Goal: Task Accomplishment & Management: Manage account settings

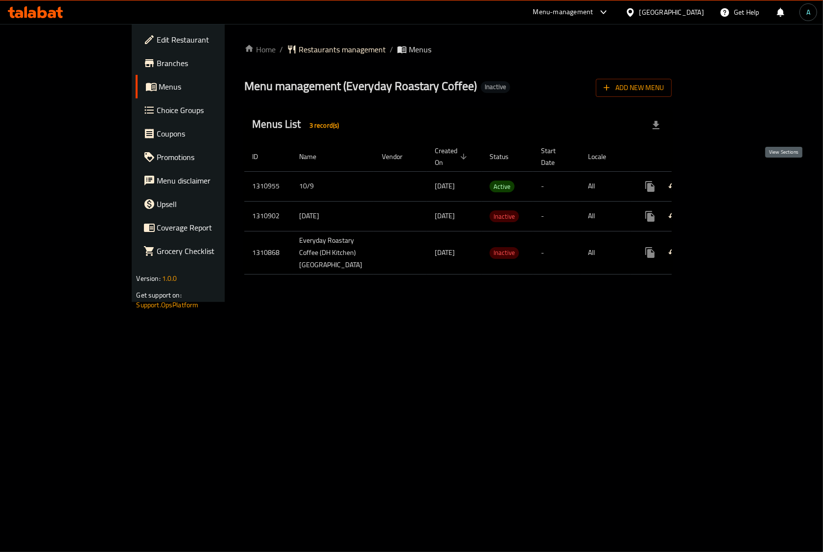
click at [727, 181] on icon "enhanced table" at bounding box center [721, 187] width 12 height 12
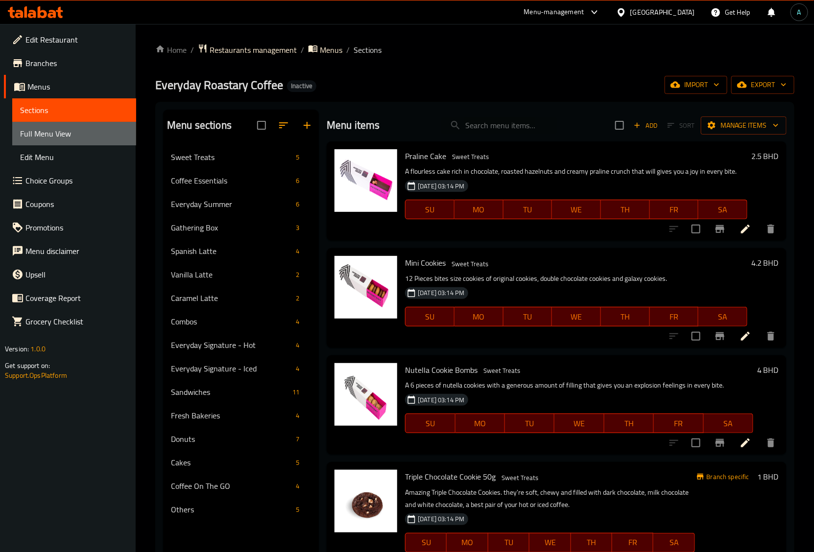
click at [79, 133] on span "Full Menu View" at bounding box center [74, 134] width 108 height 12
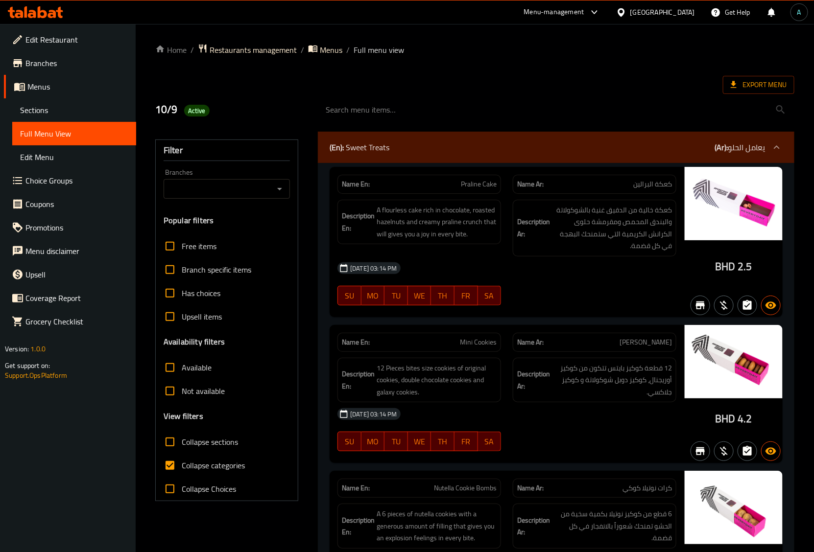
click at [242, 198] on div "Branches" at bounding box center [227, 189] width 126 height 20
click at [277, 186] on icon "Open" at bounding box center [280, 189] width 12 height 12
click at [246, 232] on span "Everyday Roastary Coffee (DH Kitchen), Sadad" at bounding box center [226, 238] width 111 height 24
type input "Everyday Roastary Coffee (DH Kitchen), Sadad"
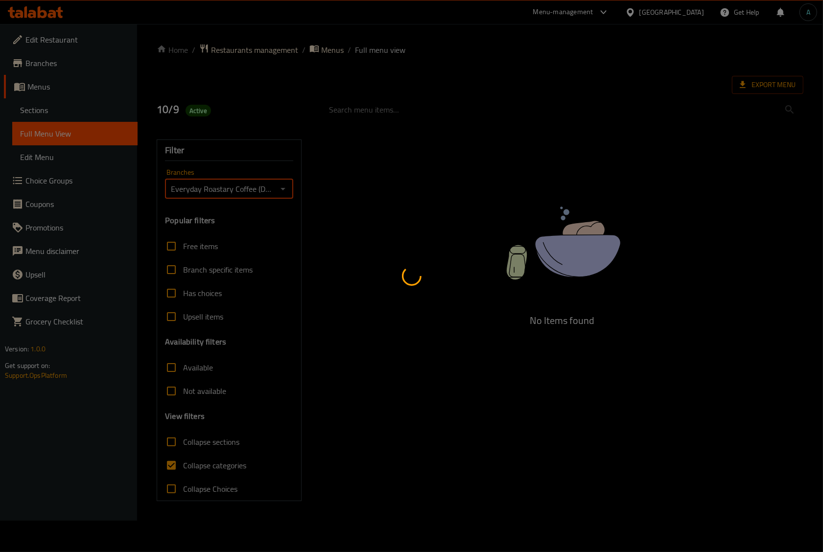
click at [190, 470] on div at bounding box center [411, 276] width 823 height 552
click at [196, 468] on div at bounding box center [411, 276] width 823 height 552
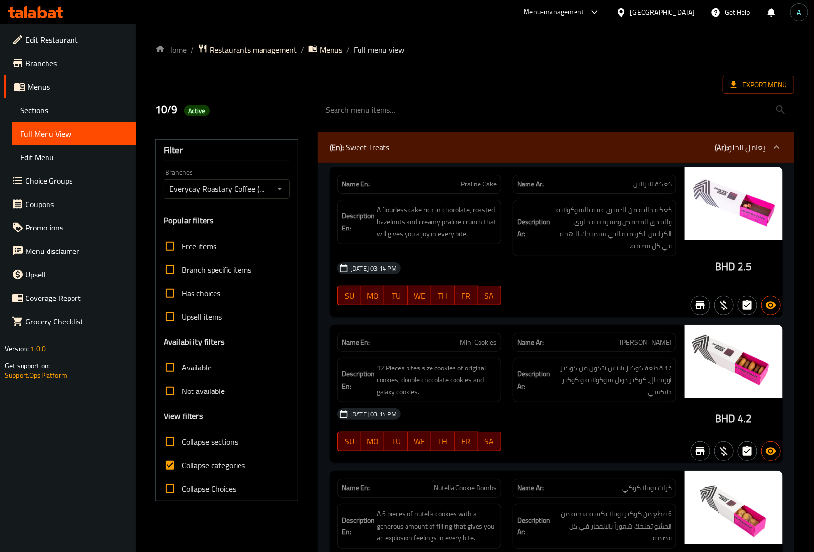
click at [201, 468] on span "Collapse categories" at bounding box center [213, 466] width 63 height 12
click at [182, 468] on input "Collapse categories" at bounding box center [170, 466] width 24 height 24
checkbox input "false"
drag, startPoint x: 718, startPoint y: 267, endPoint x: 733, endPoint y: 269, distance: 15.8
click at [733, 269] on span "BHD" at bounding box center [726, 266] width 20 height 19
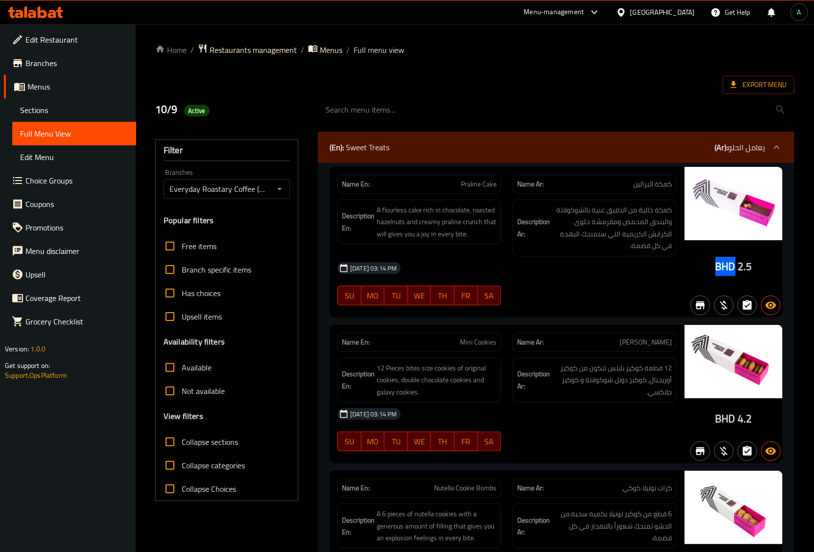
copy span "BHD"
click at [214, 391] on span "Not available" at bounding box center [203, 391] width 43 height 12
click at [182, 391] on input "Not available" at bounding box center [170, 392] width 24 height 24
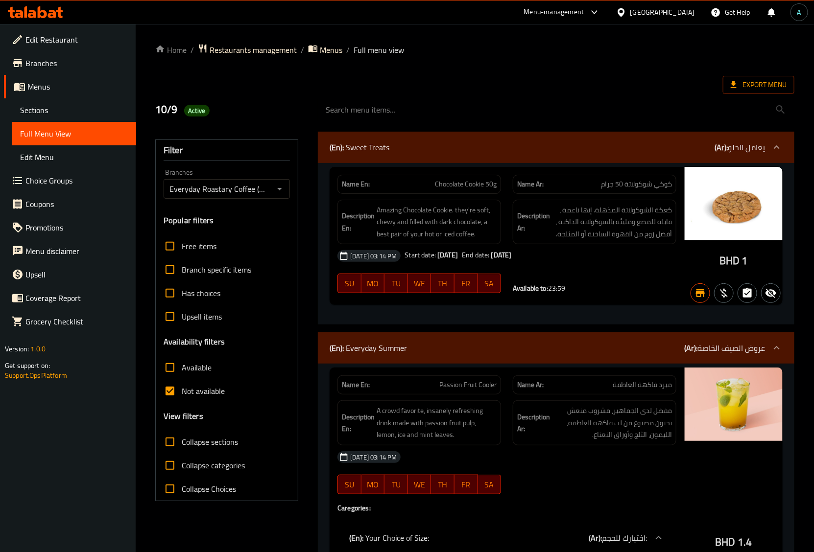
click at [192, 391] on span "Not available" at bounding box center [203, 391] width 43 height 12
click at [182, 391] on input "Not available" at bounding box center [170, 392] width 24 height 24
checkbox input "false"
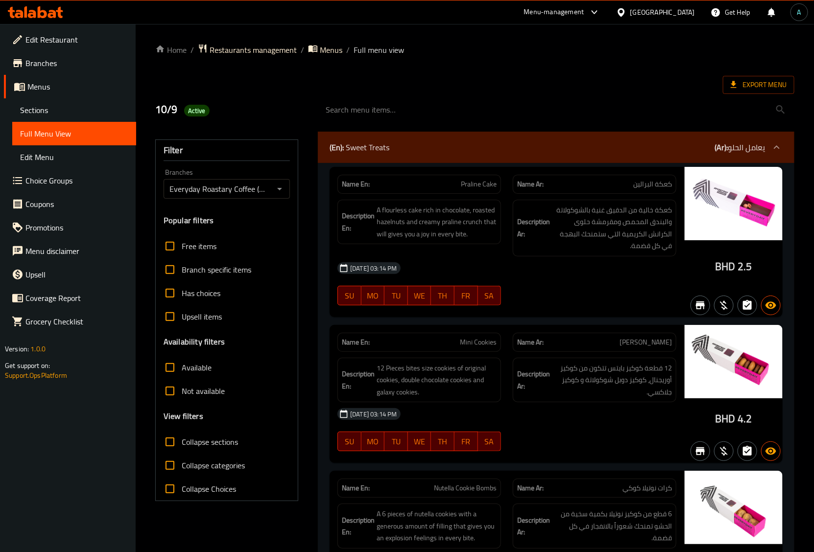
click at [201, 113] on span "Active" at bounding box center [196, 110] width 25 height 9
copy span "Active"
click at [720, 81] on div "Export Menu" at bounding box center [474, 85] width 639 height 18
click at [727, 81] on span "Export Menu" at bounding box center [759, 85] width 72 height 18
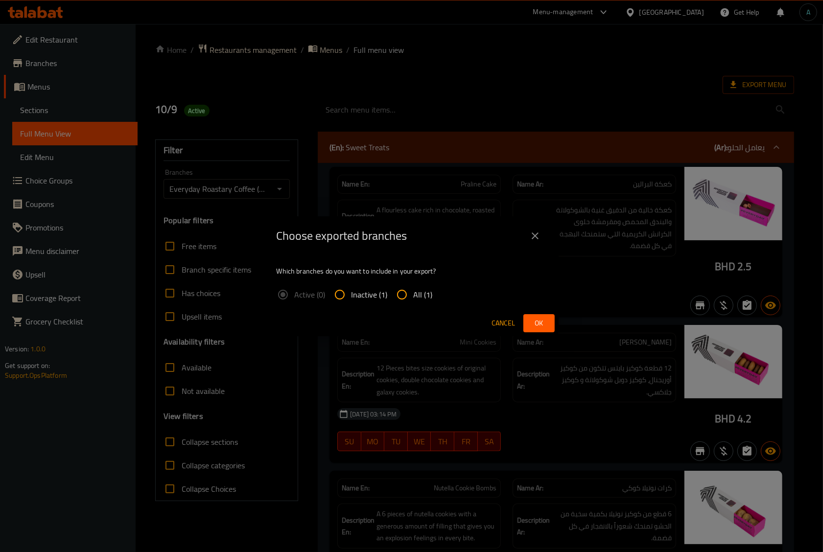
click at [420, 299] on span "All (1)" at bounding box center [423, 295] width 19 height 12
click at [414, 299] on input "All (1)" at bounding box center [402, 295] width 24 height 24
radio input "true"
click at [530, 324] on button "Ok" at bounding box center [539, 323] width 31 height 18
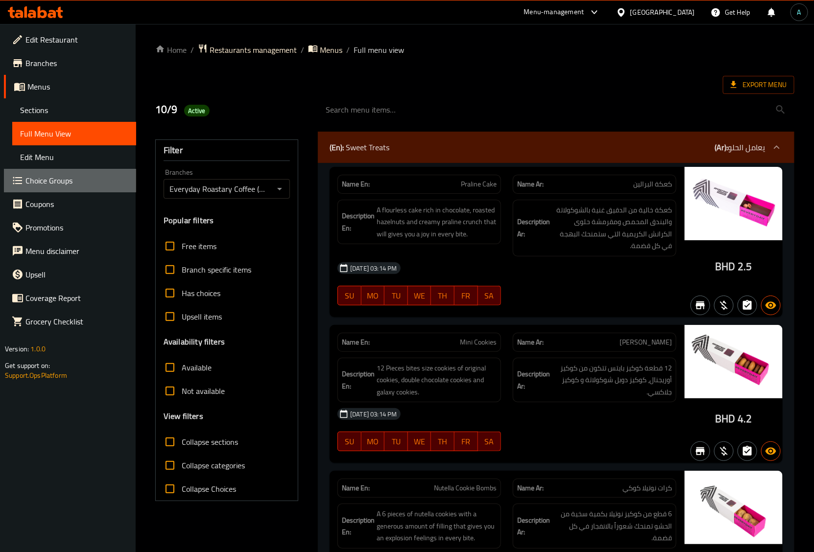
click at [111, 186] on span "Choice Groups" at bounding box center [76, 181] width 103 height 12
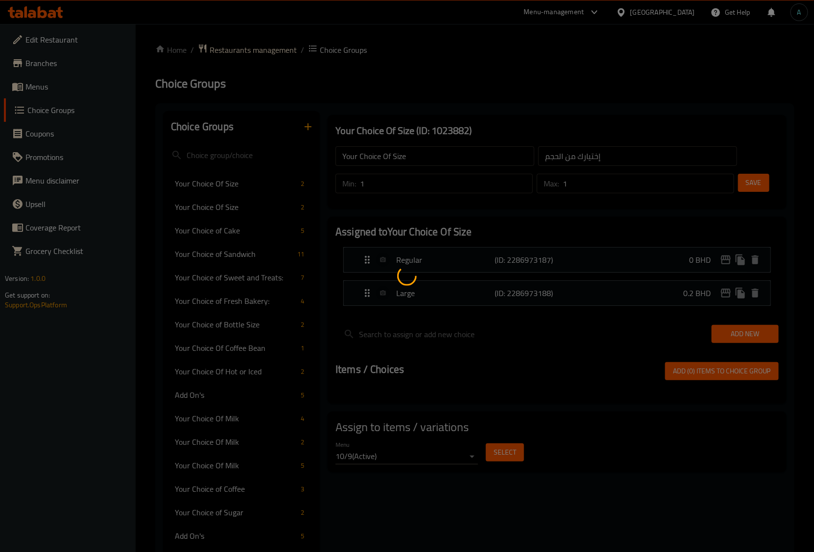
click at [30, 87] on div at bounding box center [407, 276] width 814 height 552
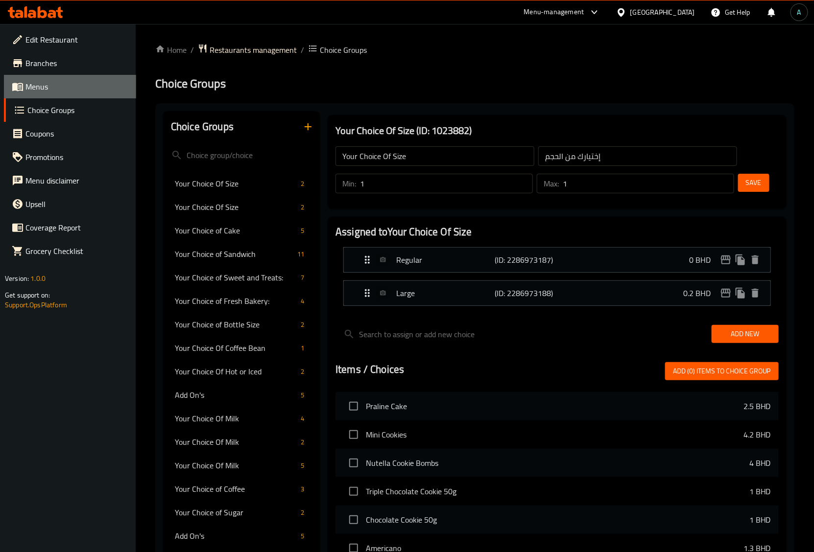
click at [47, 89] on span "Menus" at bounding box center [76, 87] width 103 height 12
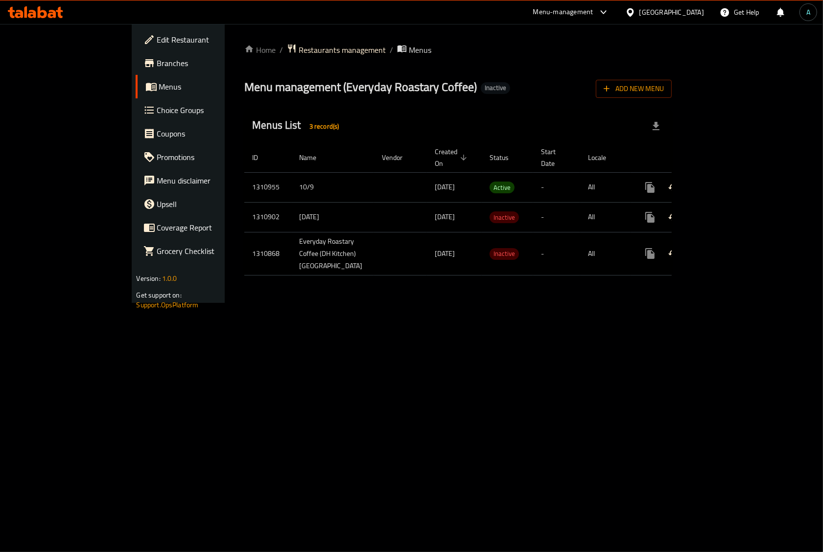
click at [244, 116] on div "Menus List 3 record(s)" at bounding box center [458, 126] width 428 height 33
click at [50, 21] on div at bounding box center [35, 12] width 71 height 20
drag, startPoint x: 50, startPoint y: 21, endPoint x: 44, endPoint y: 33, distance: 14.2
click at [44, 33] on div "​ Menu-management Bahrain Get Help A Edit Restaurant Branches Menus Choice Grou…" at bounding box center [411, 288] width 823 height 528
click at [38, 9] on icon at bounding box center [42, 12] width 9 height 12
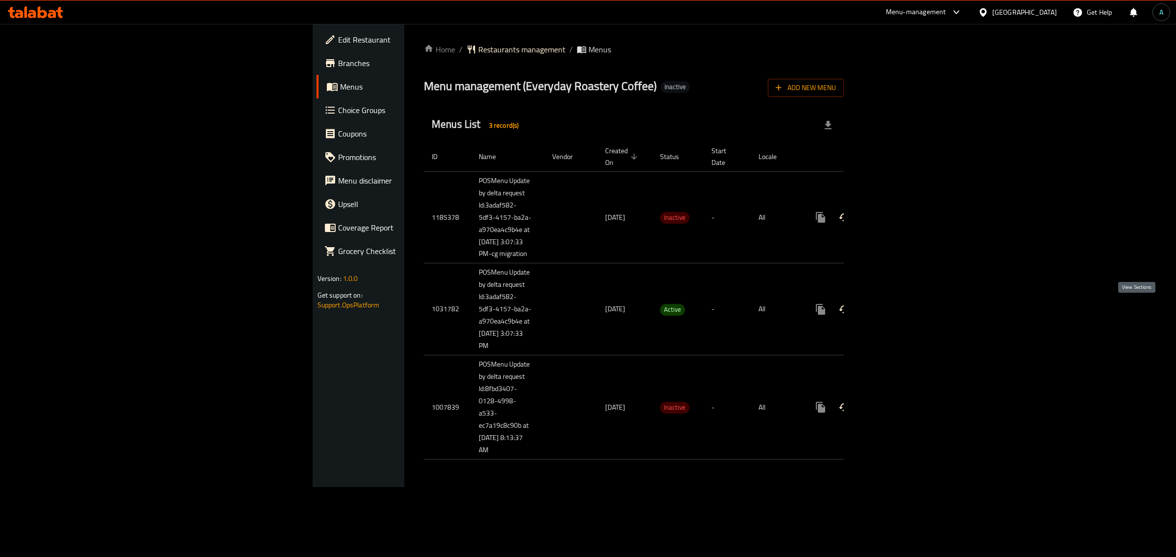
click at [895, 313] on icon "enhanced table" at bounding box center [891, 309] width 9 height 9
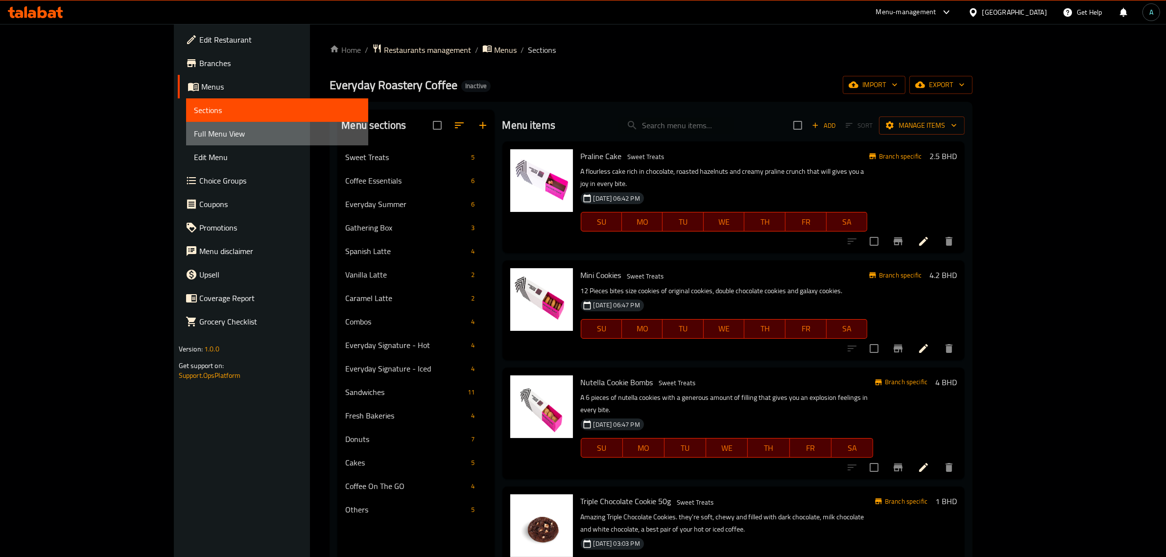
click at [194, 133] on span "Full Menu View" at bounding box center [277, 134] width 167 height 12
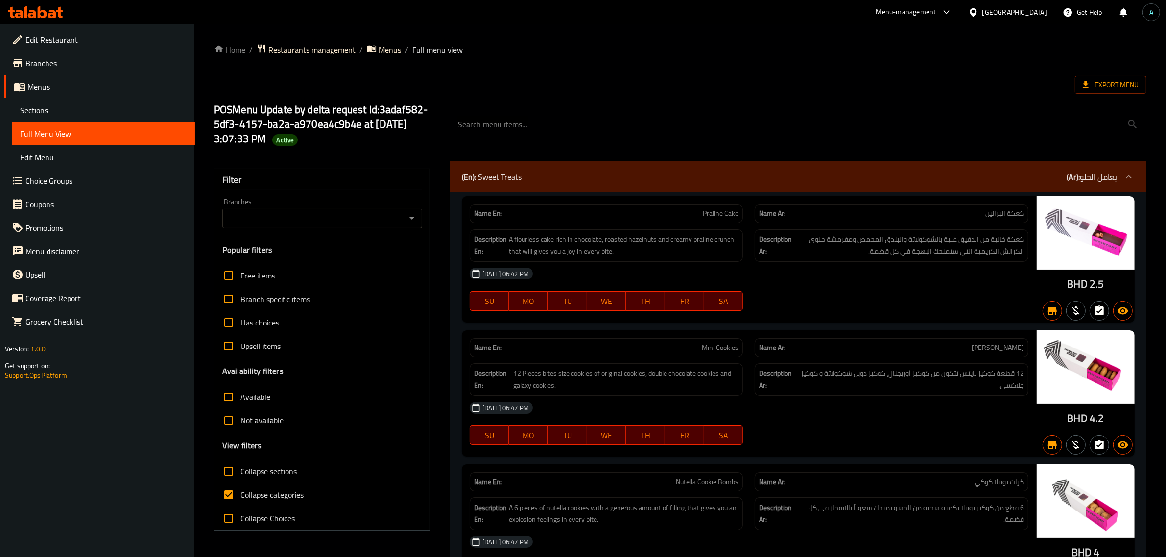
click at [366, 190] on div "Filter" at bounding box center [322, 179] width 200 height 21
click at [371, 210] on div "Branches" at bounding box center [322, 219] width 200 height 20
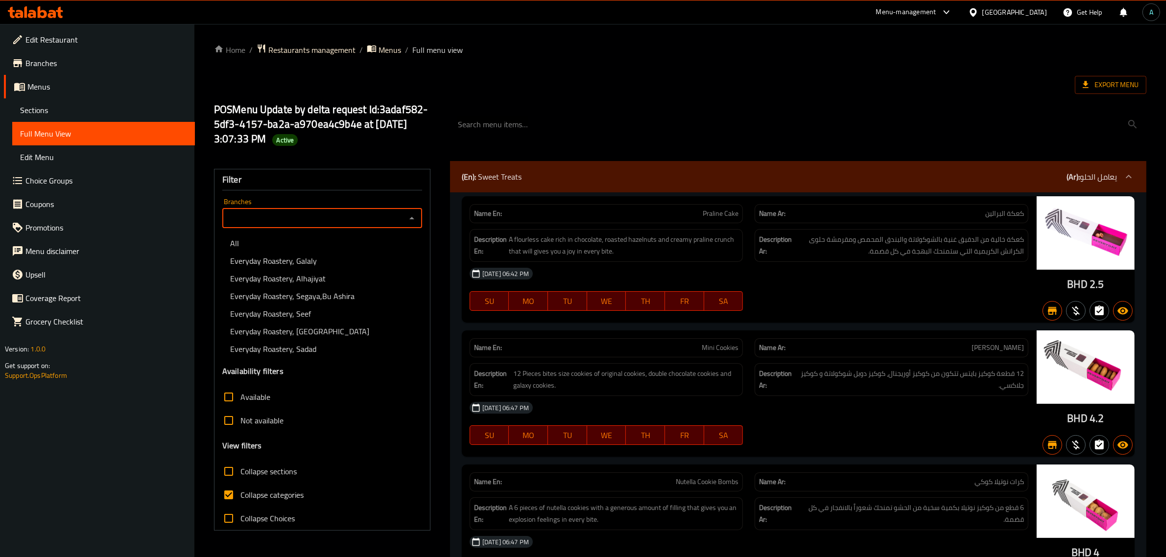
click at [368, 224] on input "Branches" at bounding box center [314, 219] width 178 height 14
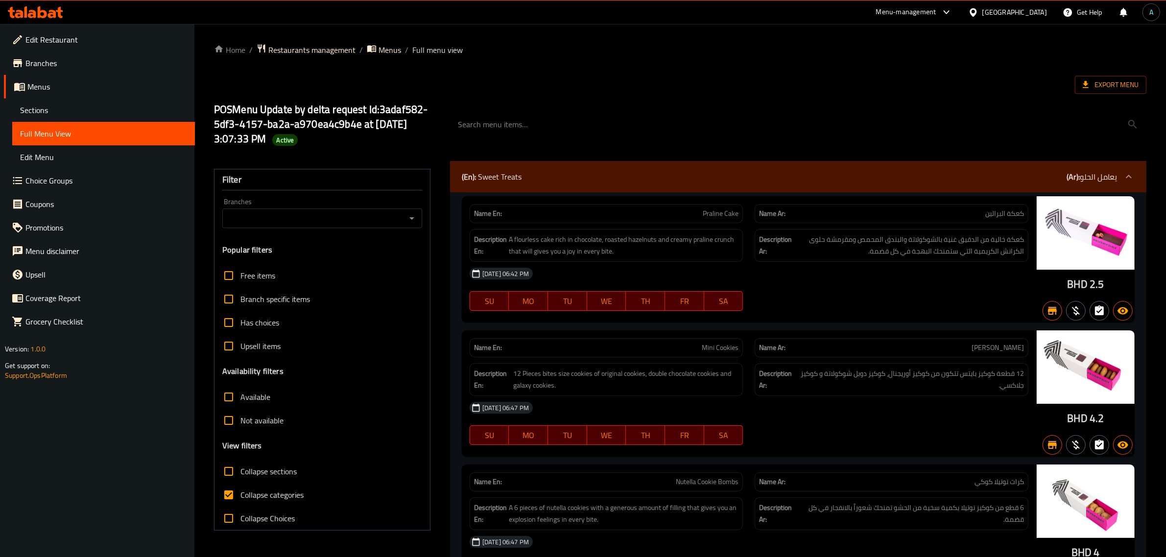
click at [326, 222] on input "Branches" at bounding box center [314, 219] width 178 height 14
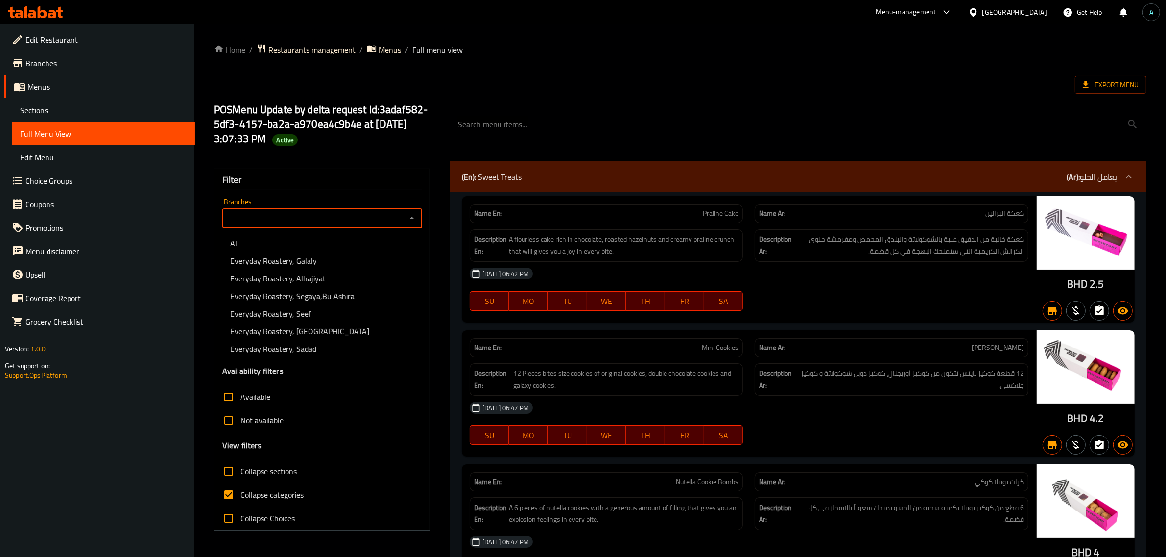
click at [302, 349] on span "Everyday Roastery, Sadad" at bounding box center [273, 349] width 86 height 12
type input "Everyday Roastery, Sadad"
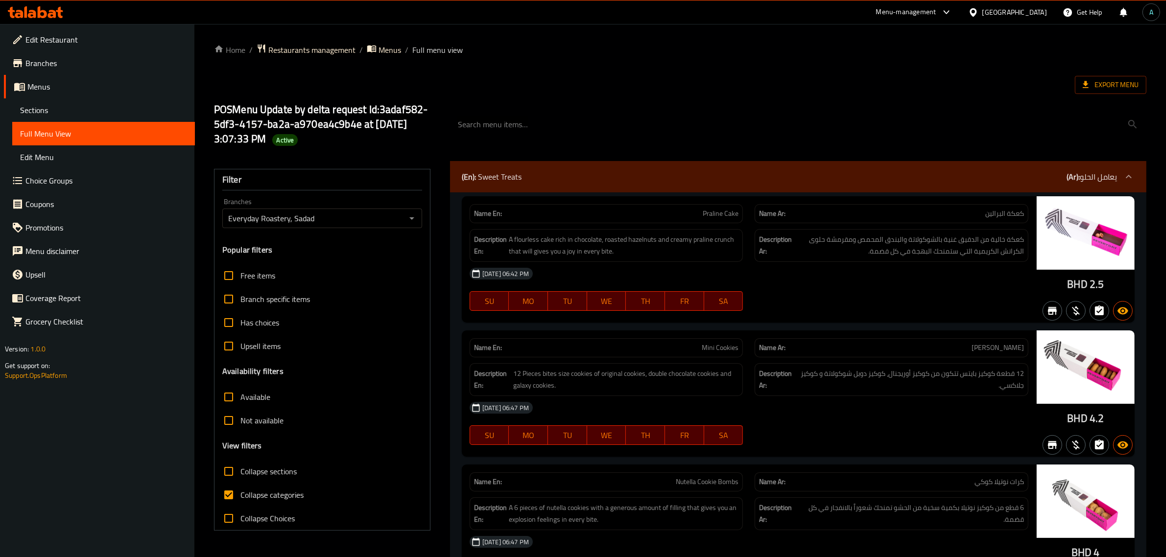
drag, startPoint x: 246, startPoint y: 422, endPoint x: 246, endPoint y: 441, distance: 19.6
click at [246, 422] on span "Not available" at bounding box center [261, 421] width 43 height 12
click at [240, 422] on input "Not available" at bounding box center [229, 421] width 24 height 24
checkbox input "true"
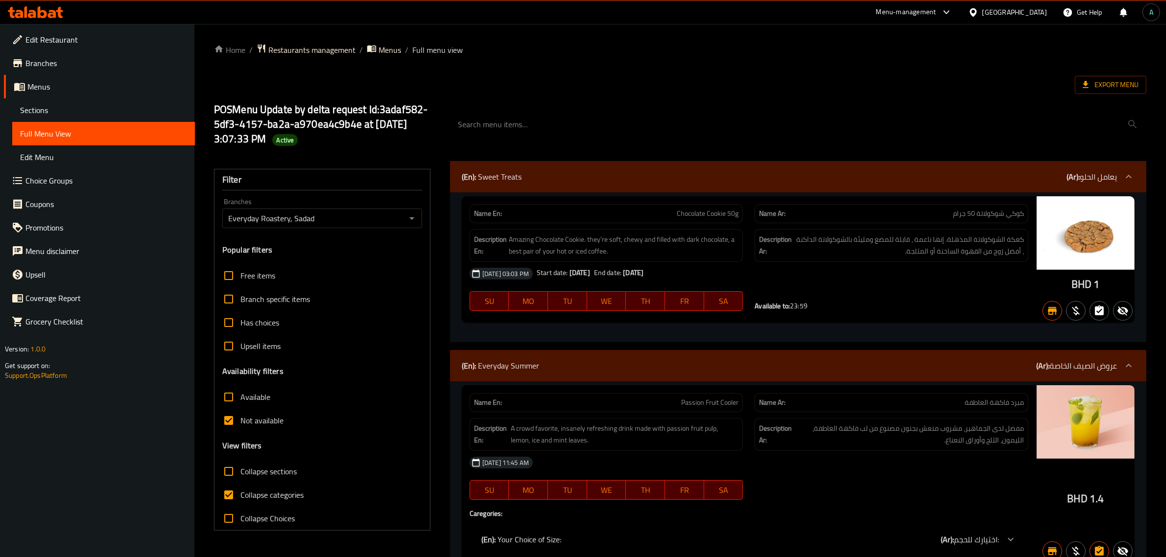
click at [248, 503] on label "Collapse categories" at bounding box center [260, 495] width 87 height 24
click at [240, 503] on input "Collapse categories" at bounding box center [229, 495] width 24 height 24
checkbox input "false"
click at [264, 425] on span "Not available" at bounding box center [261, 421] width 43 height 12
click at [240, 425] on input "Not available" at bounding box center [229, 421] width 24 height 24
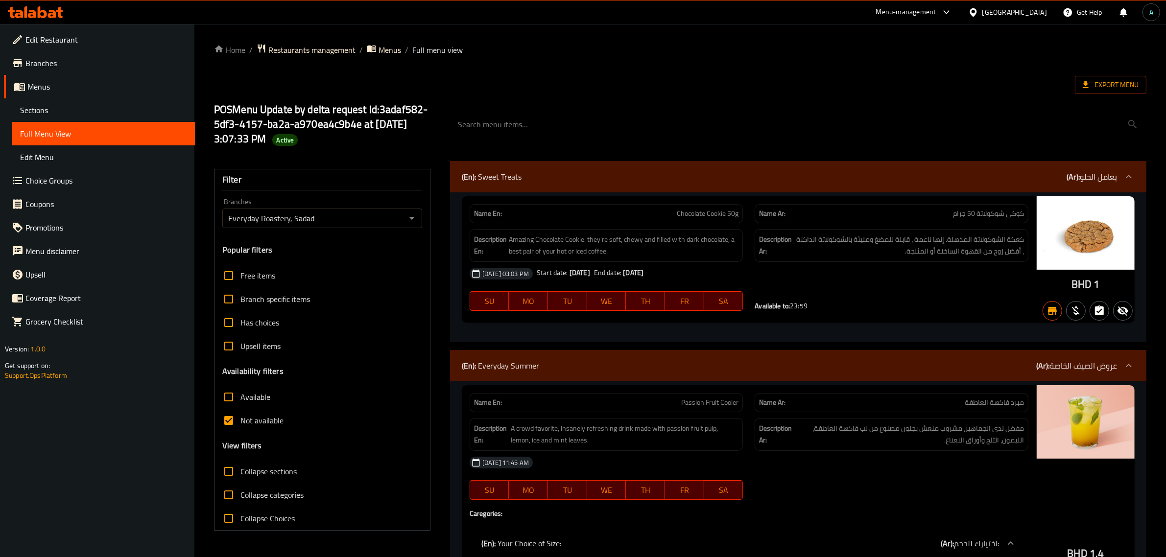
checkbox input "false"
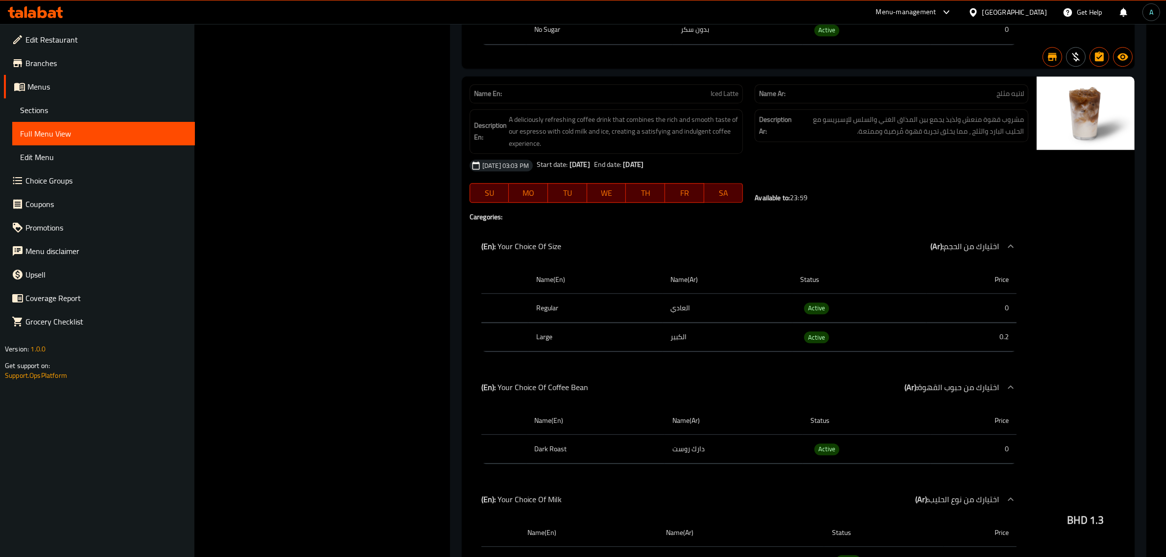
scroll to position [3219, 0]
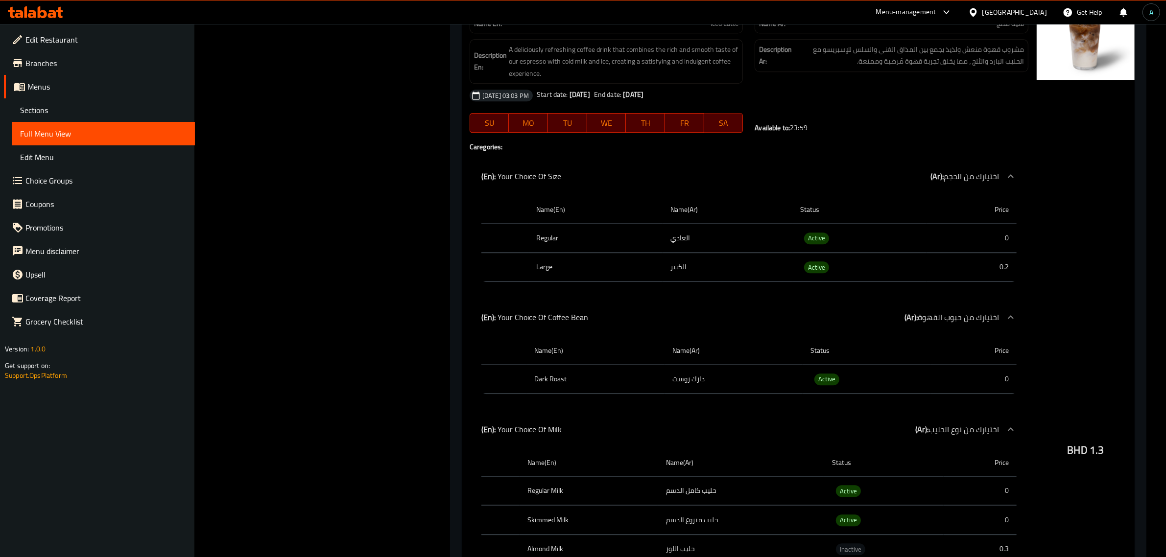
scroll to position [3341, 0]
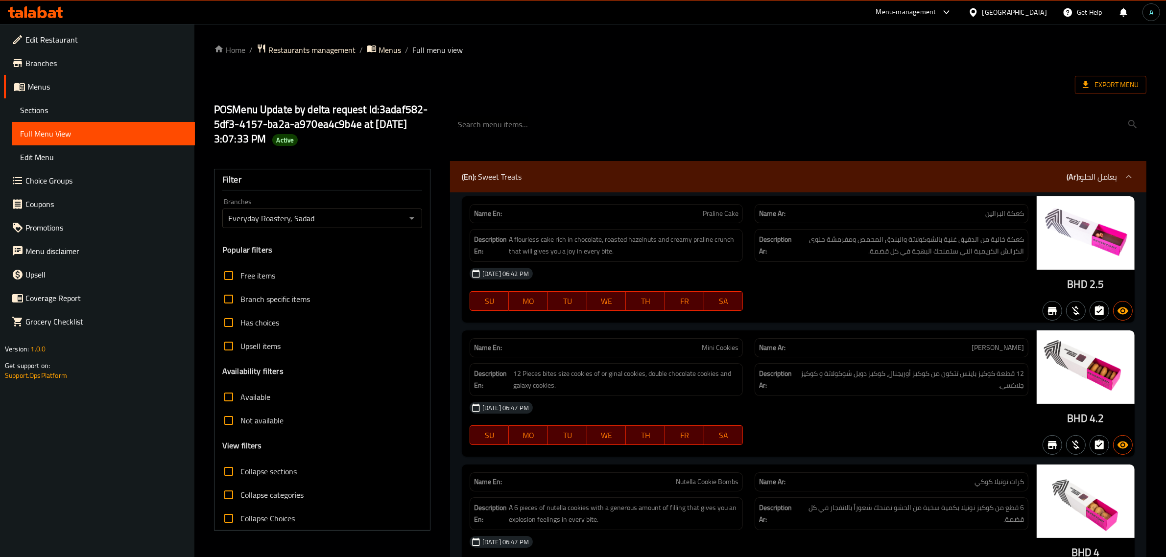
click at [1101, 99] on div "POSMenu Update by delta request Id:3adaf582-5df3-4157-ba2a-a970ea4c9b4e at 3/20…" at bounding box center [680, 124] width 944 height 73
click at [1104, 86] on span "Export Menu" at bounding box center [1111, 85] width 56 height 12
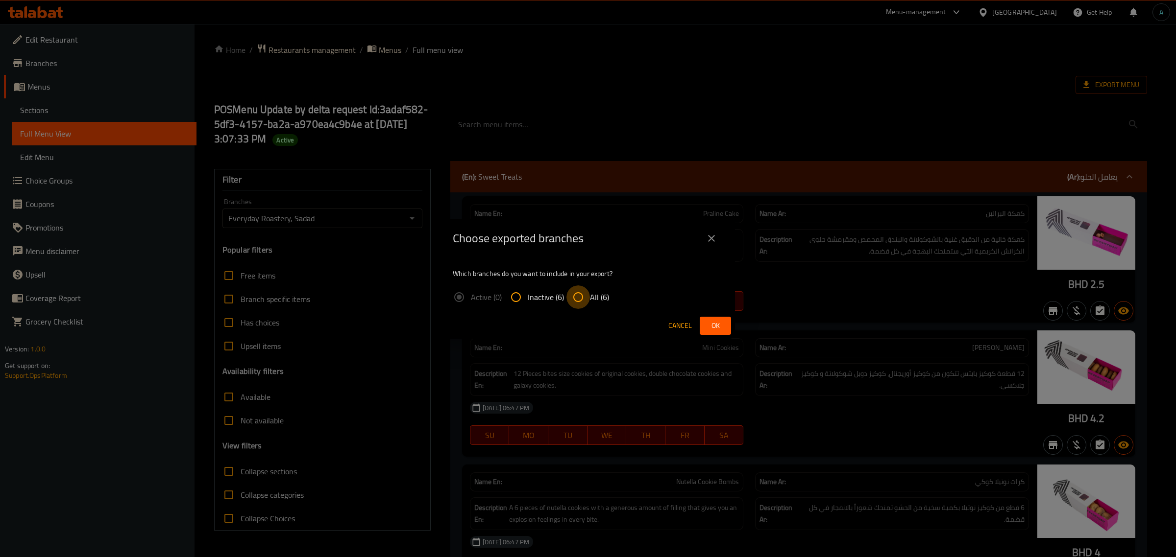
click at [581, 297] on input "All (6)" at bounding box center [578, 298] width 24 height 24
radio input "true"
click at [716, 320] on span "Ok" at bounding box center [715, 326] width 16 height 12
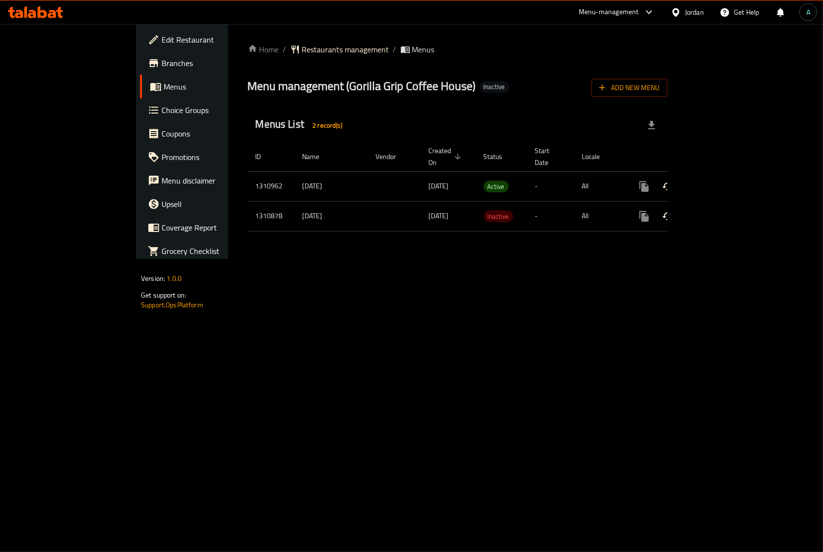
click at [720, 182] on icon "enhanced table" at bounding box center [715, 186] width 9 height 9
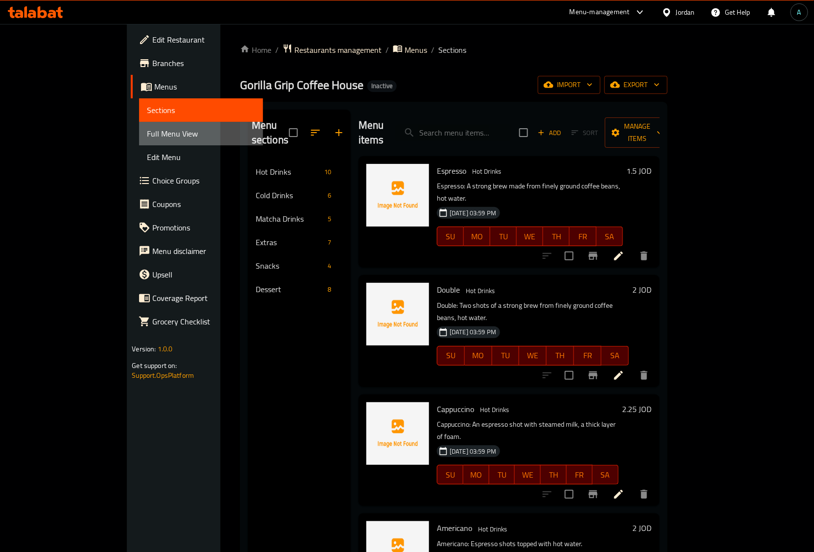
click at [147, 136] on span "Full Menu View" at bounding box center [201, 134] width 108 height 12
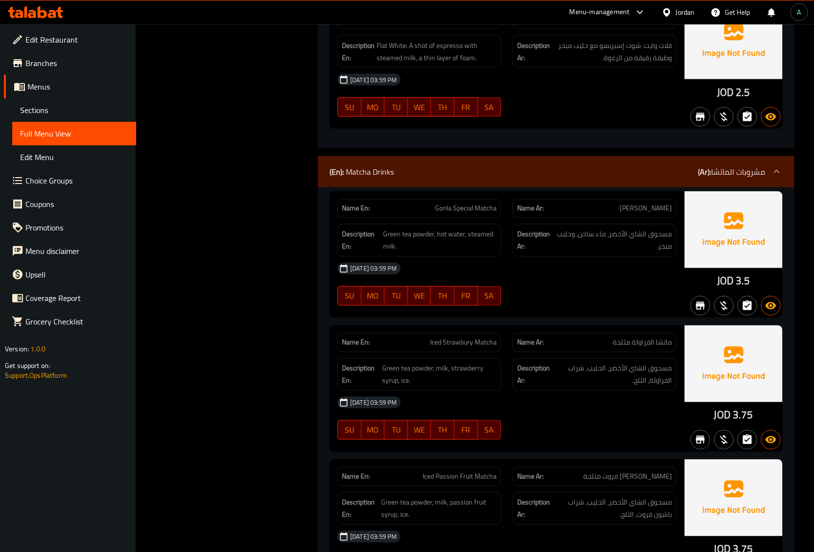
scroll to position [2265, 0]
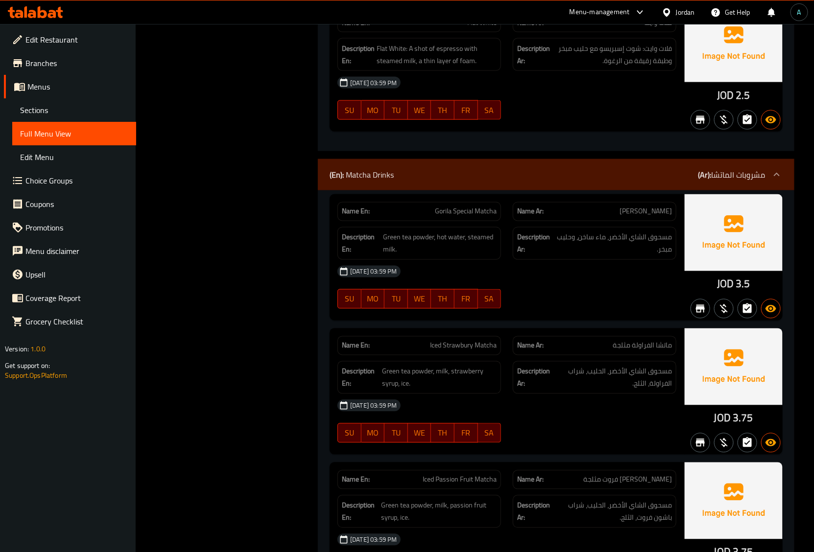
click at [383, 181] on p "(En): Matcha Drinks" at bounding box center [362, 175] width 64 height 12
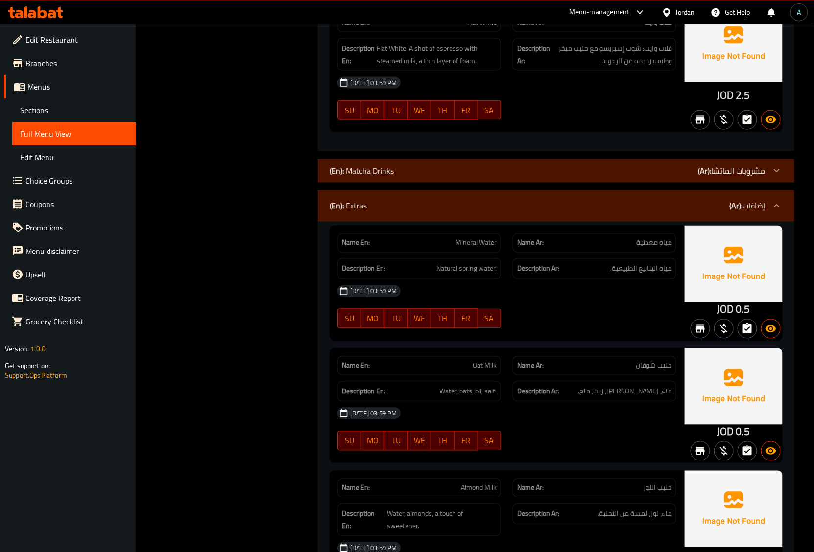
click at [383, 208] on div "(En): Extras (Ar): إضافات" at bounding box center [547, 206] width 435 height 12
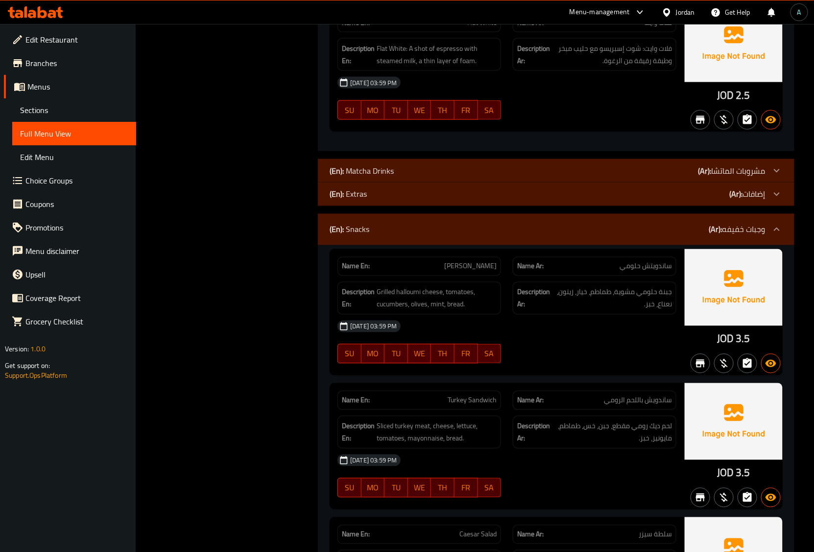
click at [379, 234] on div "(En): Snacks (Ar): وجبات خفيفه" at bounding box center [547, 230] width 435 height 12
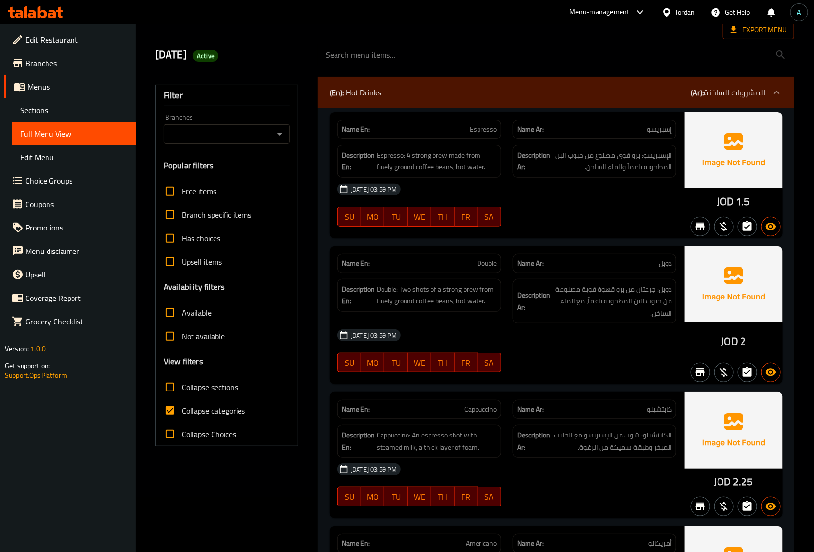
scroll to position [0, 0]
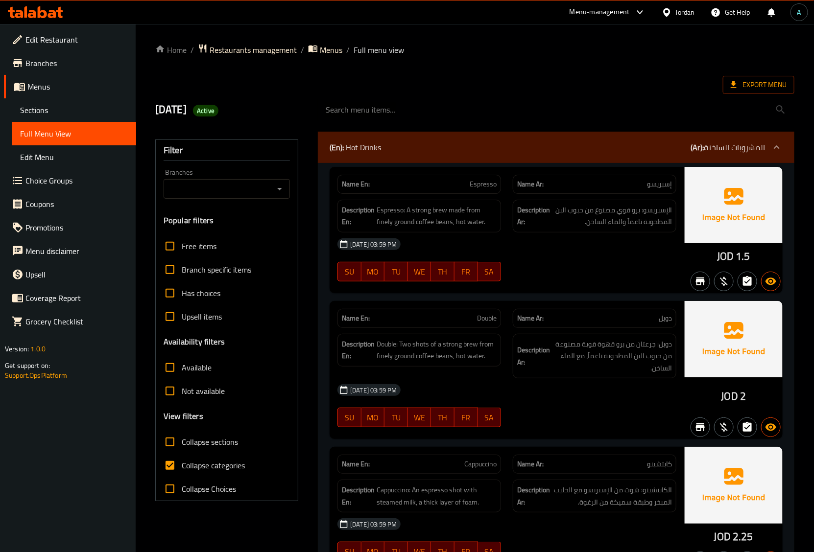
click at [209, 463] on span "Collapse categories" at bounding box center [213, 466] width 63 height 12
click at [182, 463] on input "Collapse categories" at bounding box center [170, 466] width 24 height 24
checkbox input "false"
click at [724, 252] on span "JOD" at bounding box center [725, 256] width 17 height 19
click at [718, 252] on span "JOD" at bounding box center [725, 256] width 17 height 19
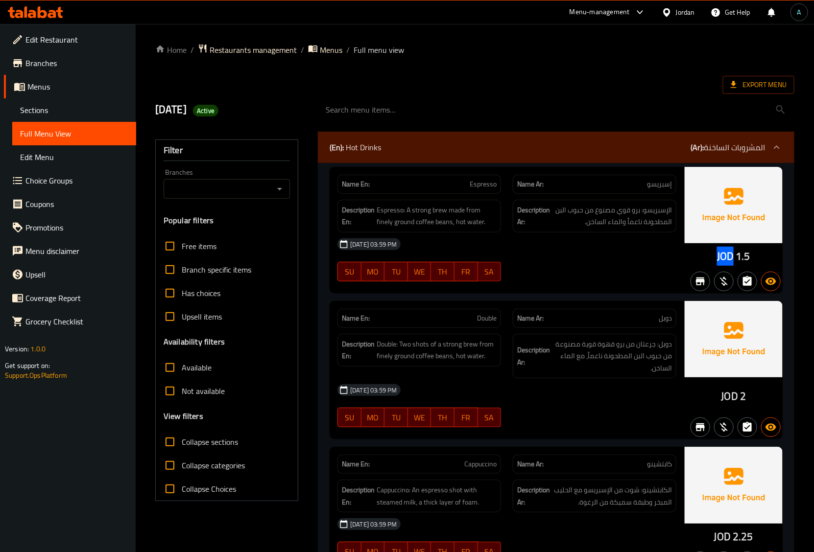
drag, startPoint x: 717, startPoint y: 258, endPoint x: 706, endPoint y: 257, distance: 10.8
click at [731, 257] on div "JOD 1.5" at bounding box center [734, 230] width 98 height 126
copy span "JOD"
click at [194, 446] on span "Collapse sections" at bounding box center [210, 442] width 56 height 12
click at [182, 446] on input "Collapse sections" at bounding box center [170, 443] width 24 height 24
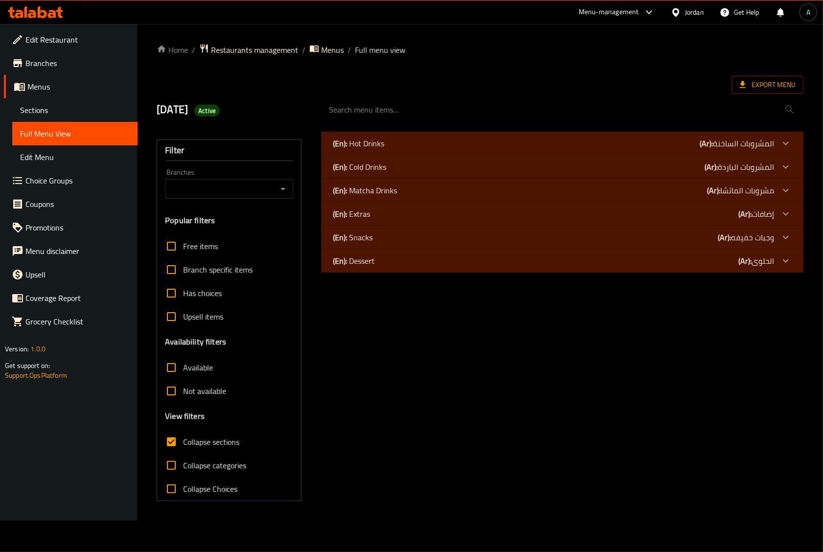
click at [194, 446] on span "Collapse sections" at bounding box center [211, 442] width 56 height 12
click at [183, 446] on input "Collapse sections" at bounding box center [172, 443] width 24 height 24
checkbox input "false"
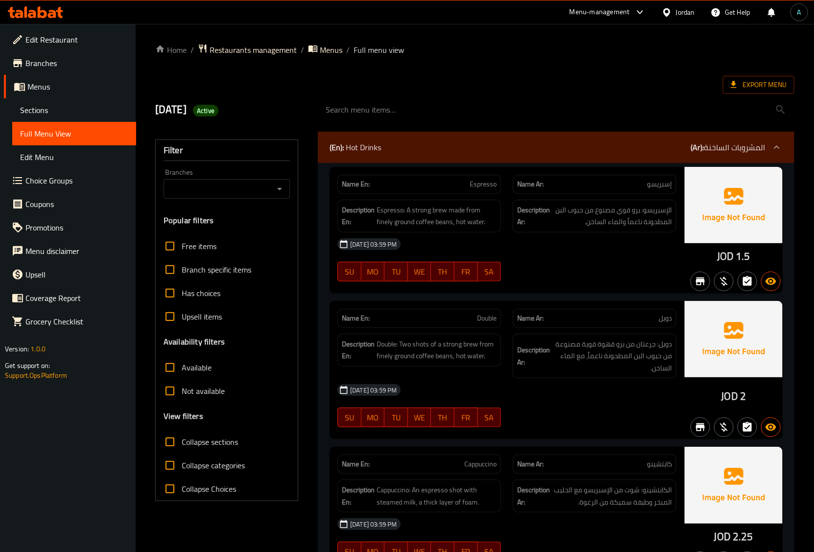
click at [749, 99] on input "search" at bounding box center [556, 109] width 477 height 25
click at [745, 92] on span "Export Menu" at bounding box center [759, 85] width 72 height 18
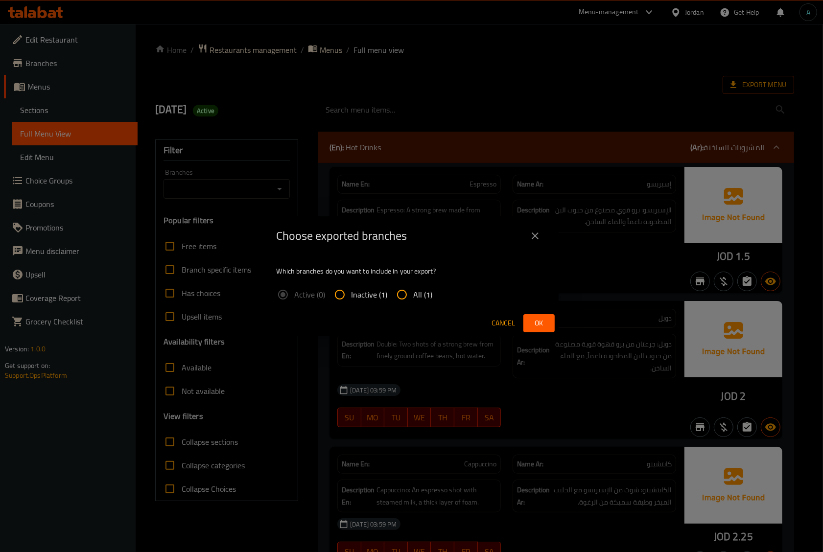
click at [418, 291] on label "All (1)" at bounding box center [411, 295] width 43 height 24
click at [414, 291] on input "All (1)" at bounding box center [402, 295] width 24 height 24
radio input "true"
click at [418, 291] on span "All (1)" at bounding box center [423, 295] width 19 height 12
click at [414, 291] on input "All (1)" at bounding box center [402, 295] width 24 height 24
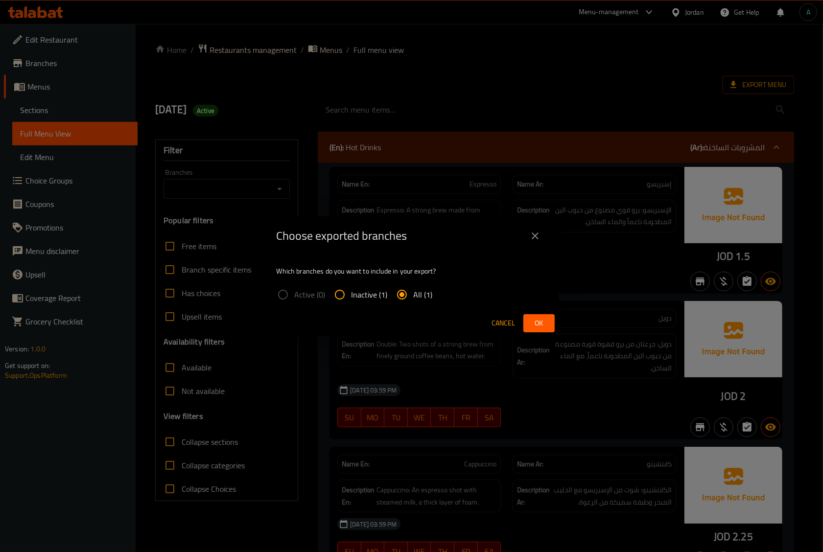
click at [542, 322] on span "Ok" at bounding box center [539, 323] width 16 height 12
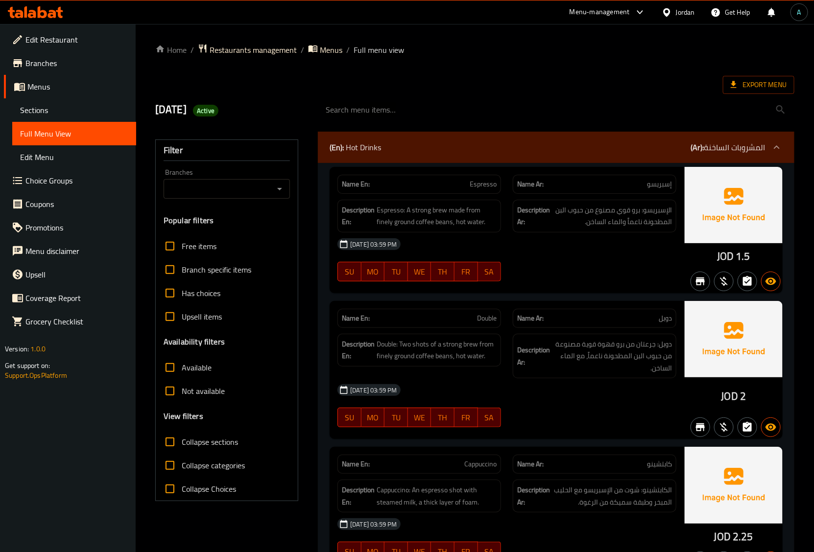
click at [49, 10] on icon at bounding box center [35, 12] width 55 height 12
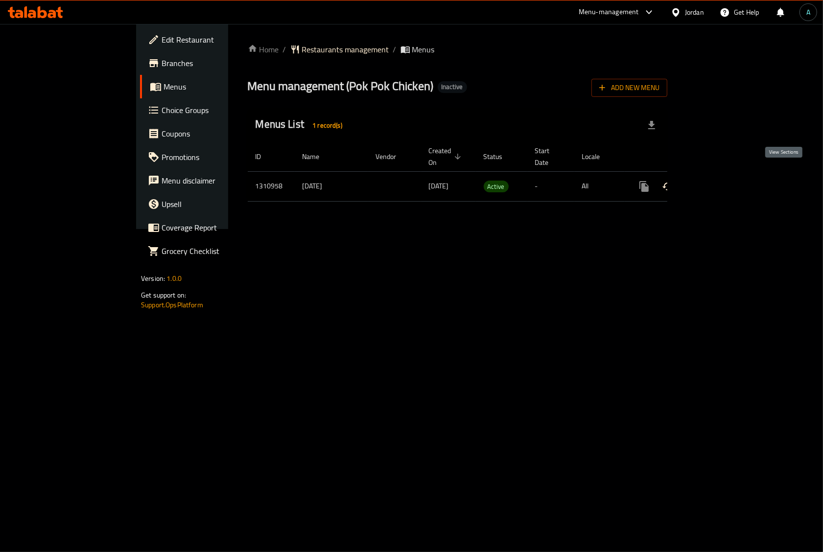
click at [721, 181] on icon "enhanced table" at bounding box center [715, 187] width 12 height 12
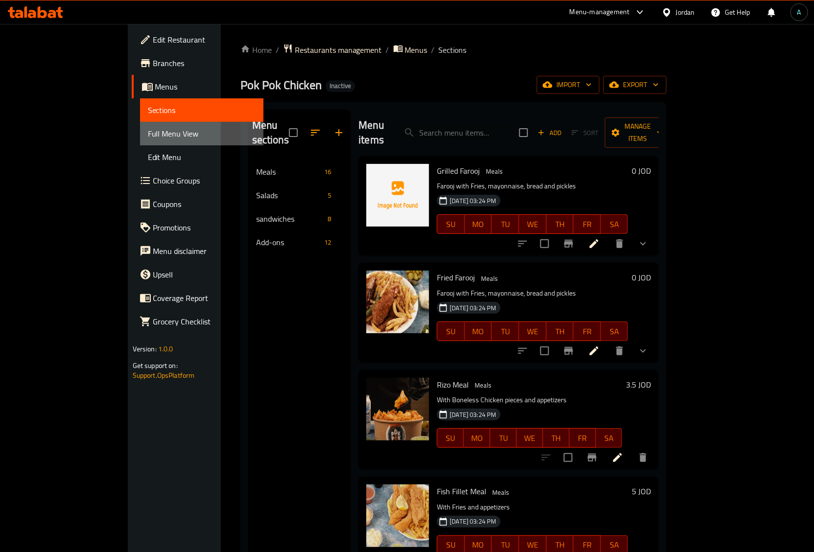
click at [148, 135] on span "Full Menu View" at bounding box center [202, 134] width 108 height 12
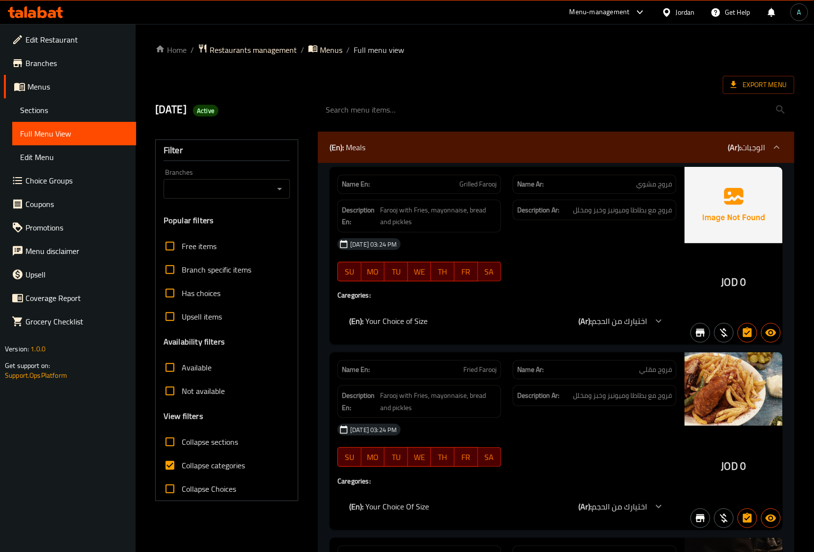
click at [212, 461] on span "Collapse categories" at bounding box center [213, 466] width 63 height 12
click at [182, 461] on input "Collapse categories" at bounding box center [170, 466] width 24 height 24
checkbox input "false"
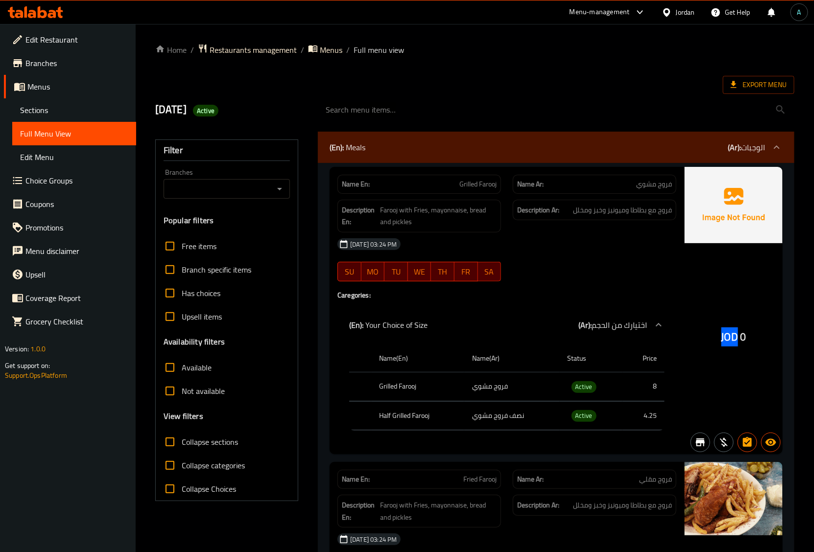
drag, startPoint x: 721, startPoint y: 340, endPoint x: 736, endPoint y: 340, distance: 14.2
click at [736, 340] on span "JOD" at bounding box center [729, 337] width 17 height 19
copy span "JOD"
click at [579, 387] on span "Active" at bounding box center [584, 387] width 25 height 11
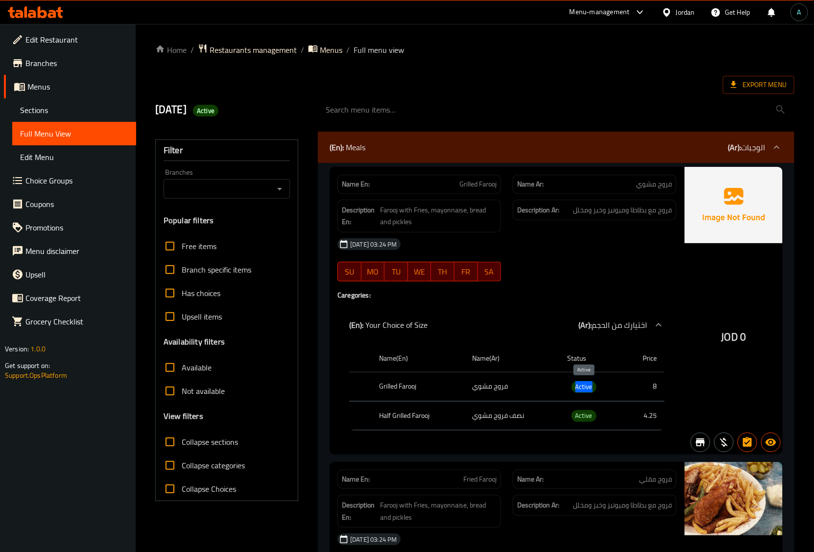
copy span "Active"
click at [755, 84] on span "Export Menu" at bounding box center [759, 85] width 56 height 12
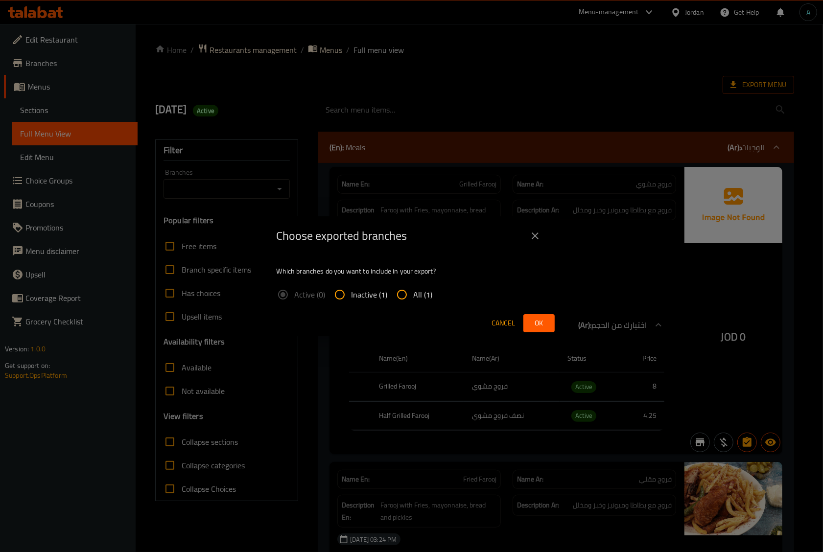
click at [429, 293] on span "All (1)" at bounding box center [423, 295] width 19 height 12
click at [414, 293] on input "All (1)" at bounding box center [402, 295] width 24 height 24
radio input "true"
click at [544, 319] on span "Ok" at bounding box center [539, 323] width 16 height 12
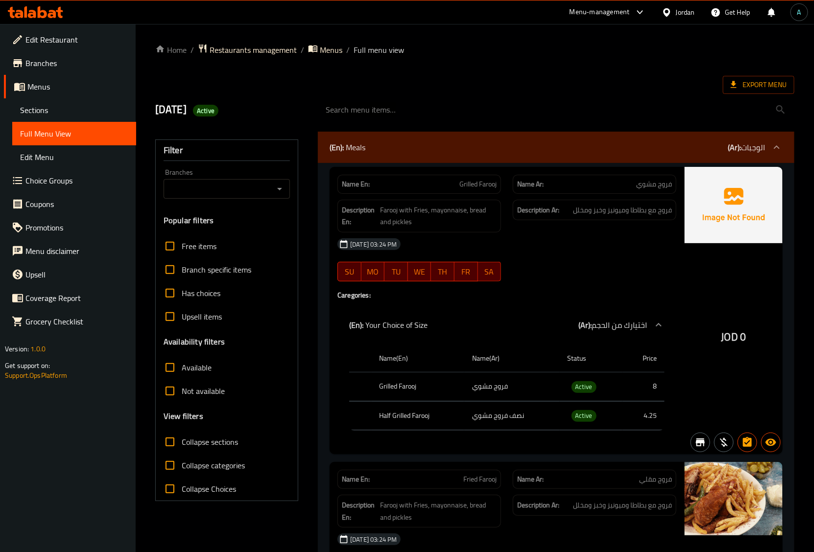
click at [345, 345] on div "Name(En) Name(Ar) Status Price Grilled Farooj فروج مشوي Active 8 Half Grilled F…" at bounding box center [506, 392] width 339 height 102
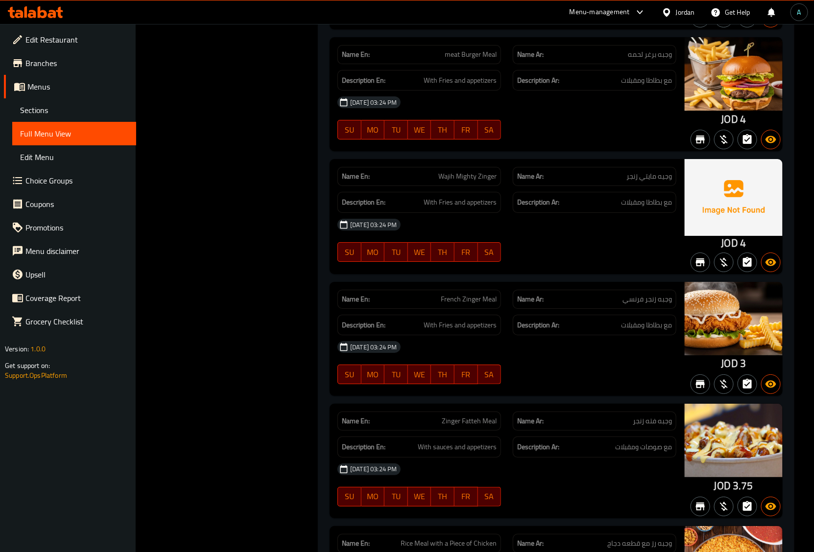
scroll to position [1469, 0]
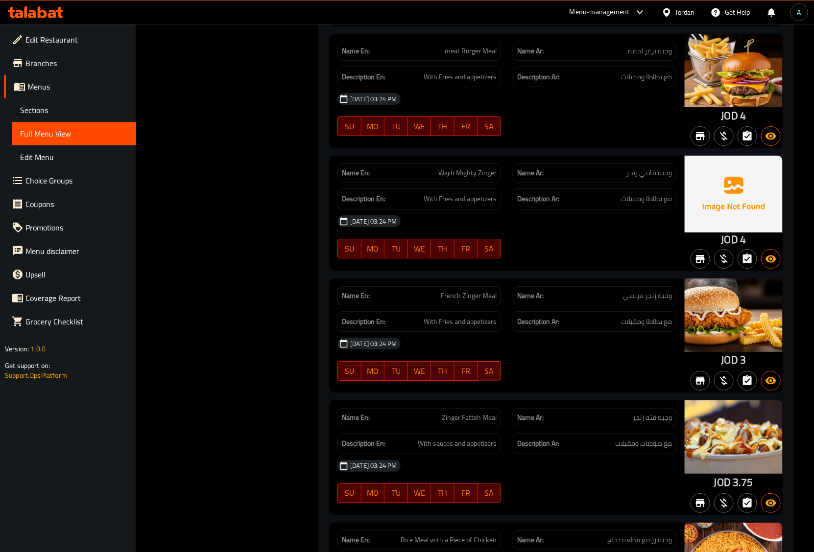
click at [469, 171] on div "Name En: Wajih Mighty Zinger" at bounding box center [419, 173] width 164 height 19
copy span "Wajih Mighty Zinger"
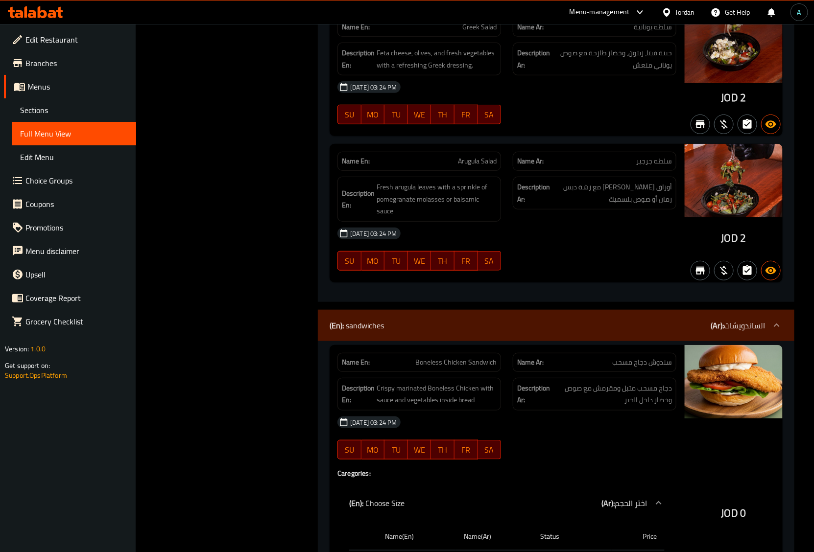
scroll to position [3490, 0]
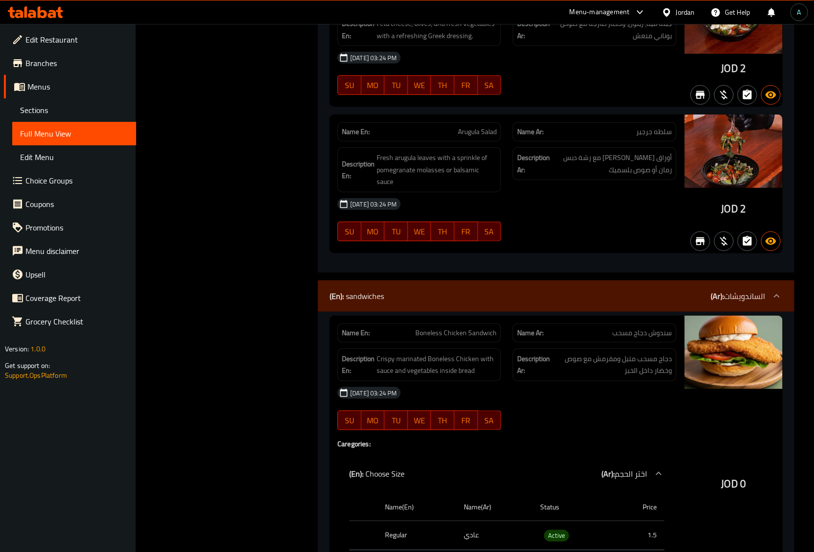
click at [469, 137] on span "Arugula Salad" at bounding box center [477, 132] width 39 height 10
copy span "Arugula Salad"
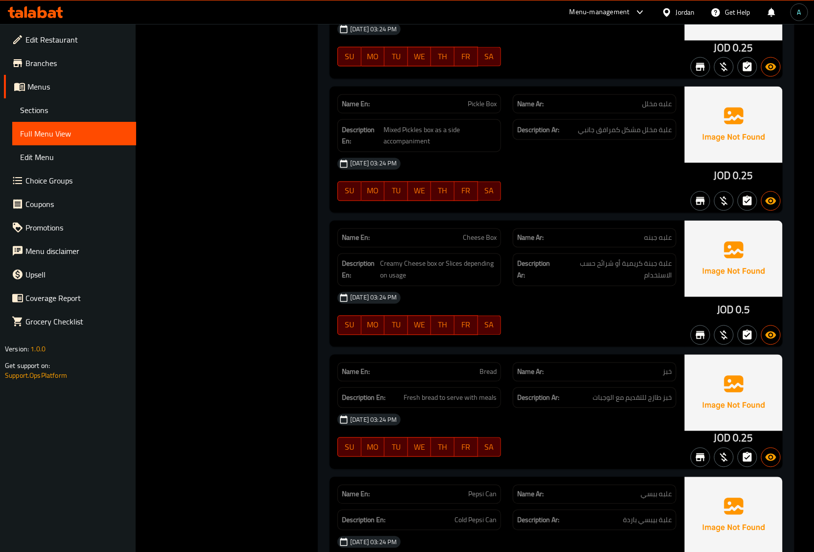
scroll to position [5633, 0]
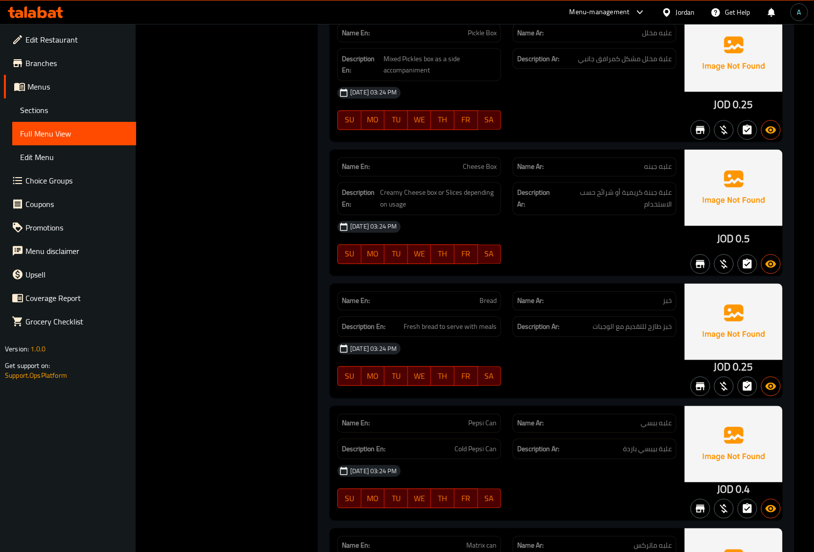
click at [481, 172] on span "Cheese Box" at bounding box center [480, 167] width 34 height 10
copy span "Cheese Box"
click at [569, 483] on div "10-09-2025 03:24 PM" at bounding box center [507, 472] width 351 height 24
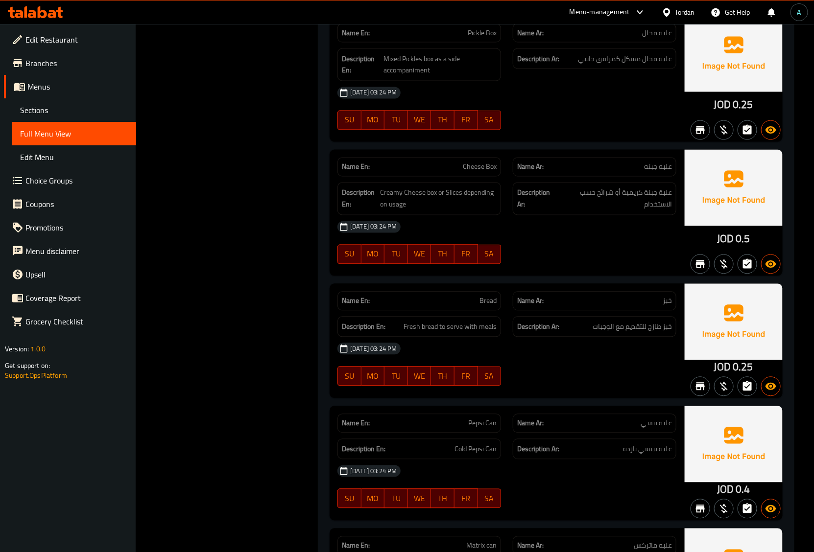
click at [493, 171] on span "Cheese Box" at bounding box center [480, 167] width 34 height 10
click at [493, 172] on span "Cheese Box" at bounding box center [480, 167] width 34 height 10
copy span "Cheese Box"
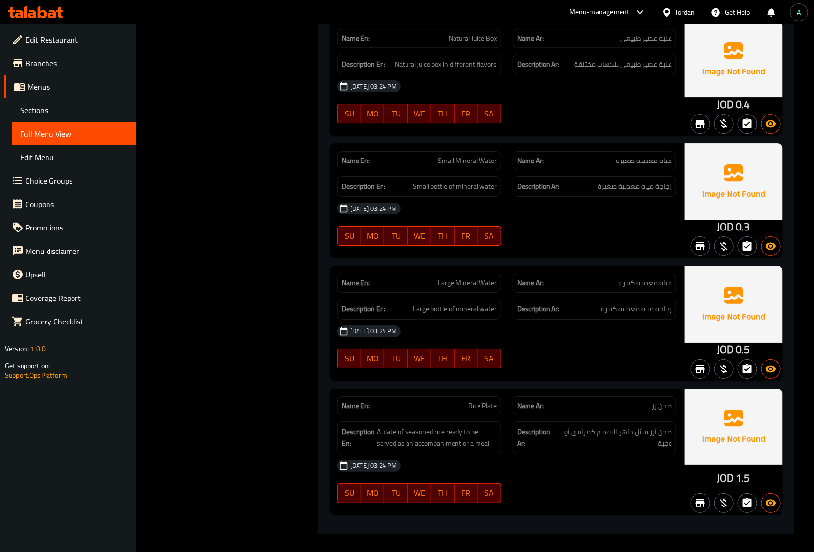
scroll to position [6274, 0]
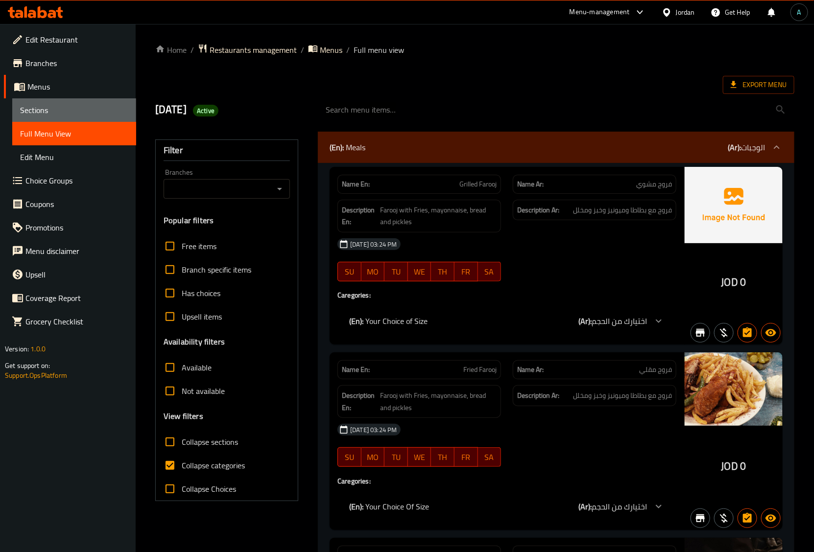
click at [76, 104] on span "Sections" at bounding box center [74, 110] width 108 height 12
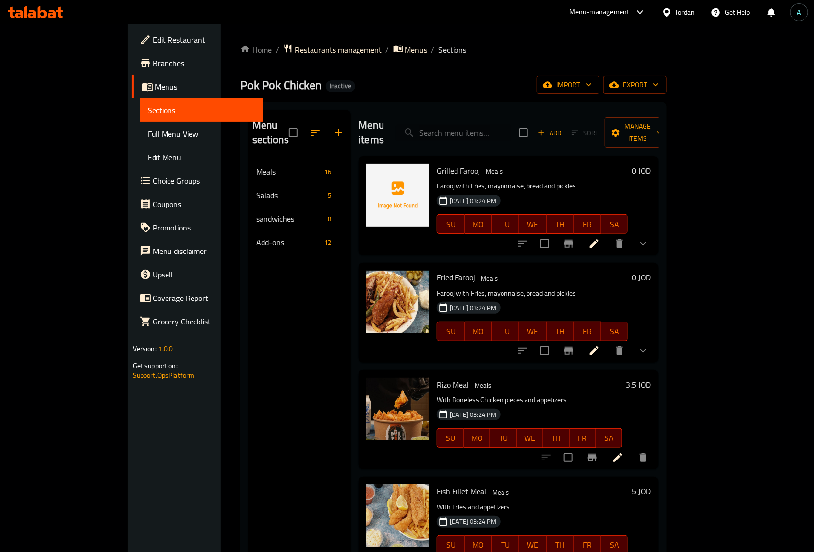
click at [498, 128] on input "search" at bounding box center [454, 132] width 116 height 17
paste input "Wajih Mighty Zinger"
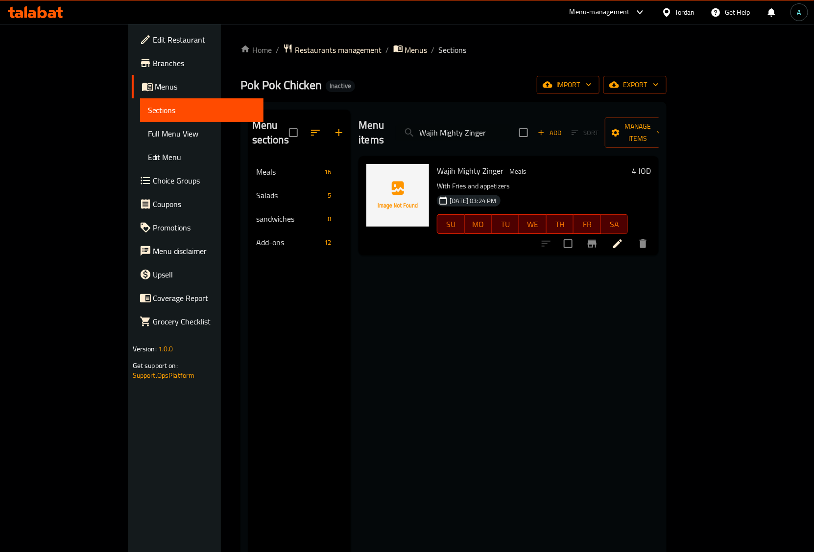
type input "Wajih Mighty Zinger"
click at [631, 235] on li at bounding box center [617, 244] width 27 height 18
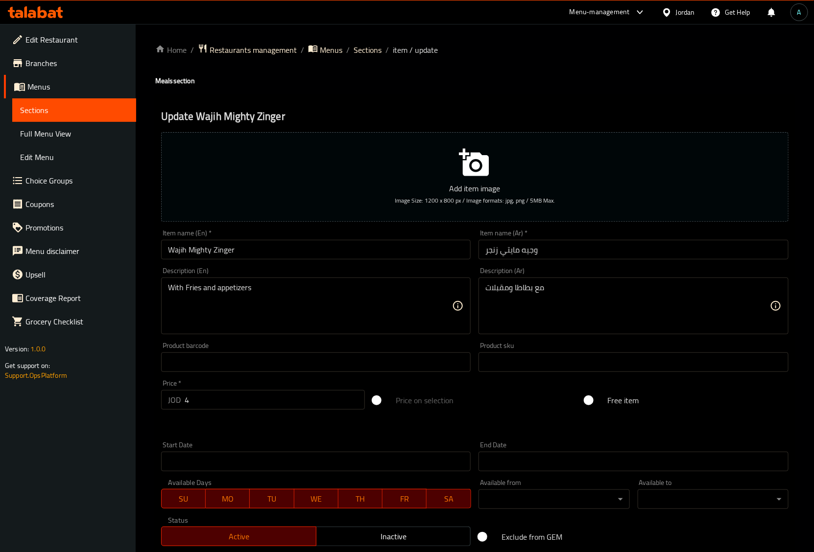
click at [168, 251] on input "Wajih Mighty Zinger" at bounding box center [316, 250] width 310 height 20
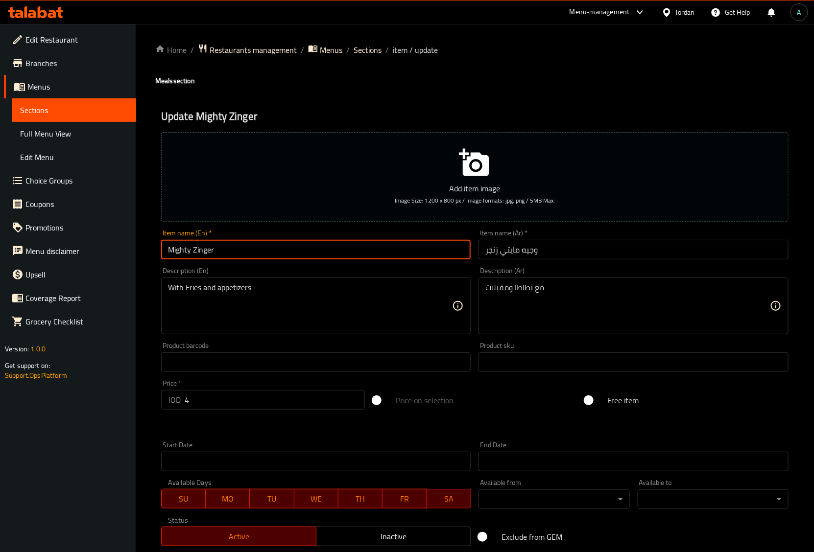
click at [314, 253] on input "Mighty Zinger" at bounding box center [316, 250] width 310 height 20
type input "Mighty Zinger Meal"
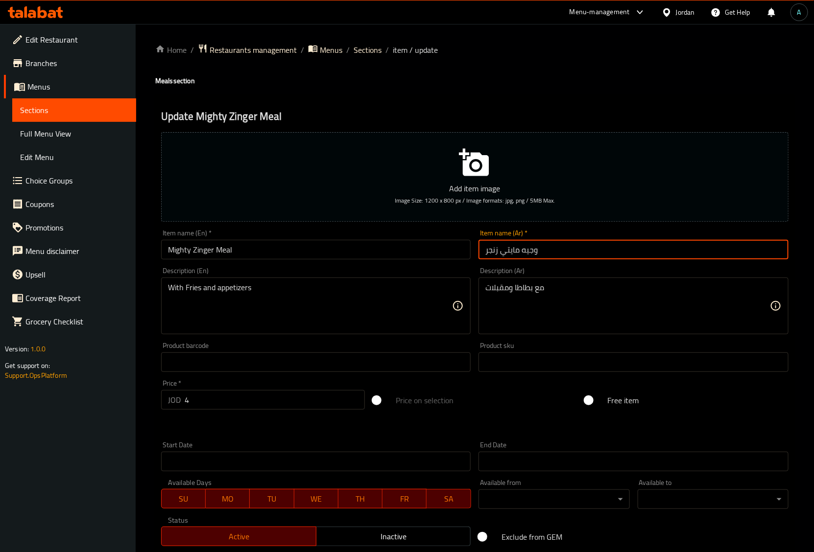
click at [527, 251] on input "وجيه مايتي زنجر" at bounding box center [634, 250] width 310 height 20
type input "وجبه مايتي زنجر"
click at [604, 264] on div "Description (Ar) مع بطاطا ومقبلات Description (Ar)" at bounding box center [633, 301] width 317 height 75
click at [603, 255] on input "وجبه مايتي زنجر" at bounding box center [634, 250] width 310 height 20
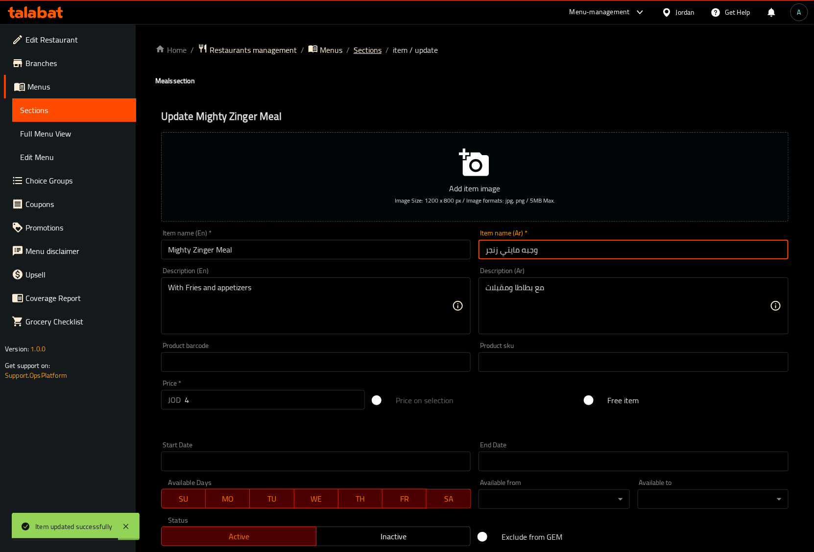
click at [358, 48] on span "Sections" at bounding box center [368, 50] width 28 height 12
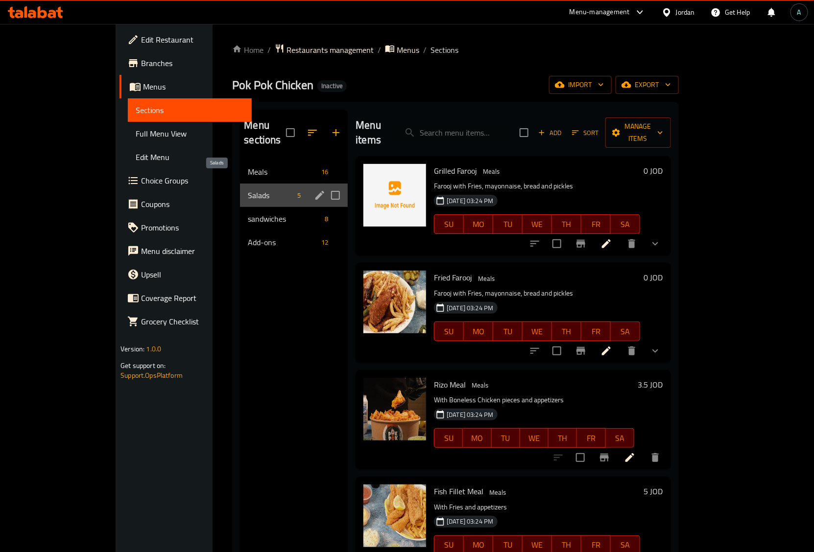
click at [248, 190] on span "Salads" at bounding box center [271, 196] width 46 height 12
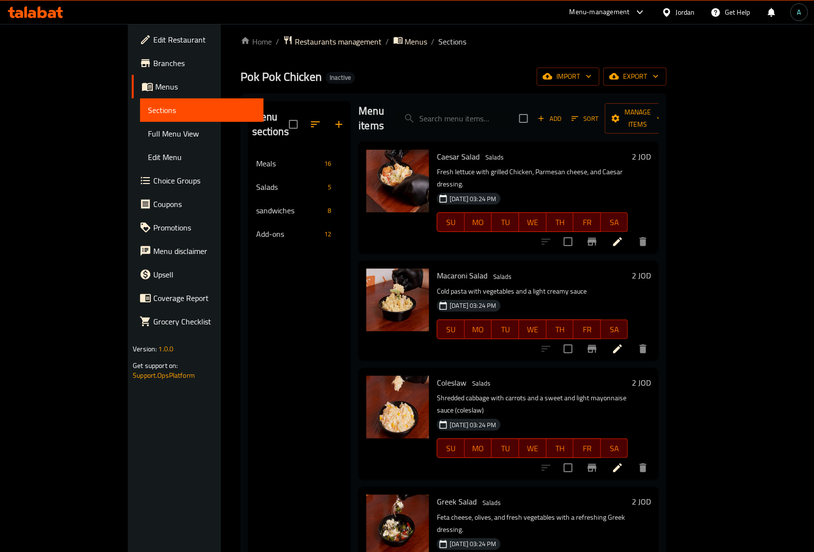
scroll to position [138, 0]
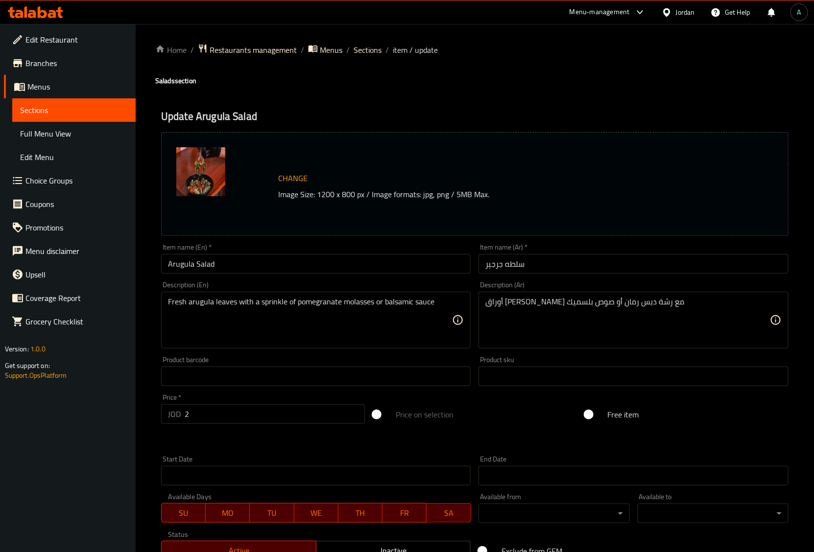
scroll to position [152, 0]
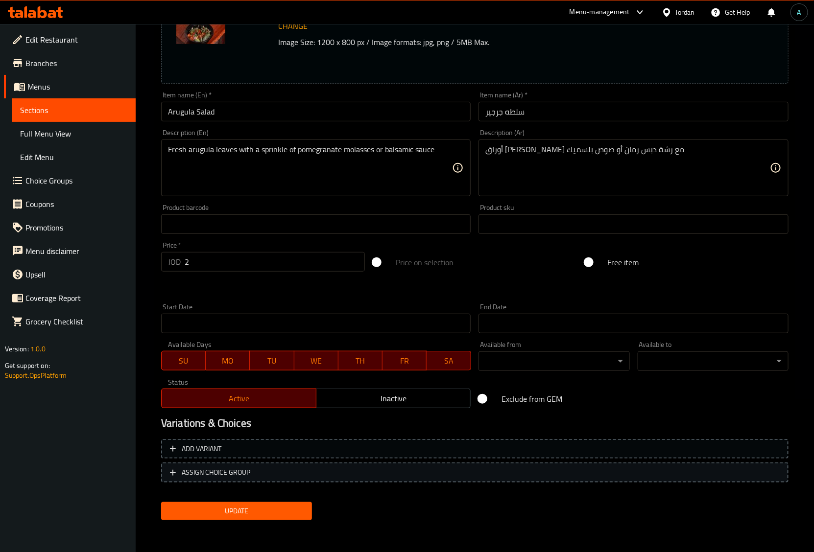
click at [289, 469] on span "ASSIGN CHOICE GROUP" at bounding box center [475, 473] width 610 height 12
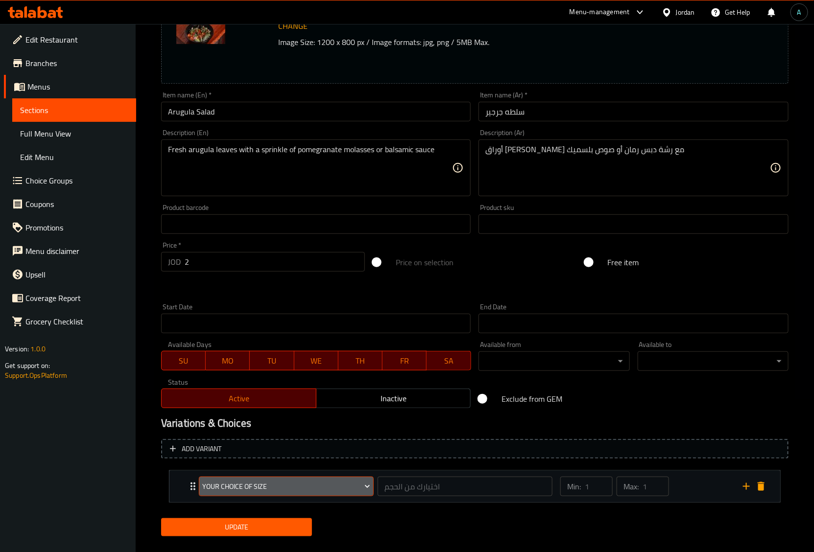
click at [243, 490] on span "Your Choice of Size" at bounding box center [286, 487] width 168 height 12
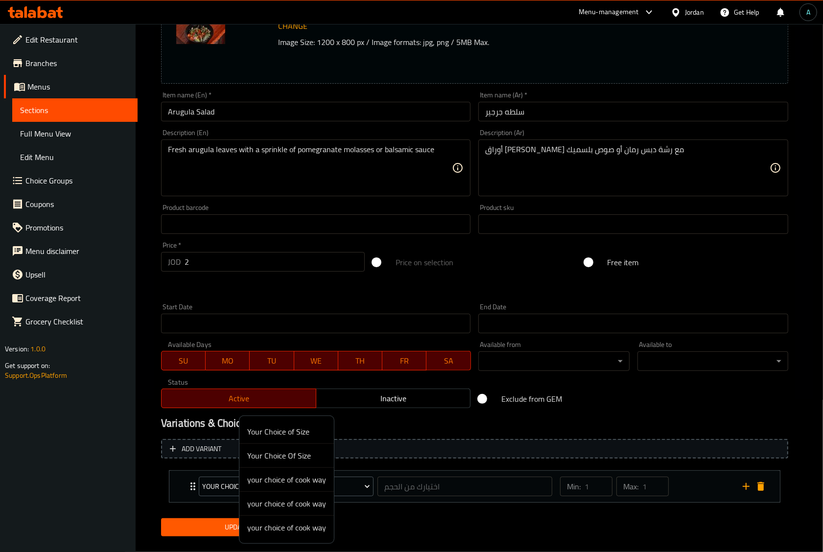
click at [190, 446] on div at bounding box center [411, 276] width 823 height 552
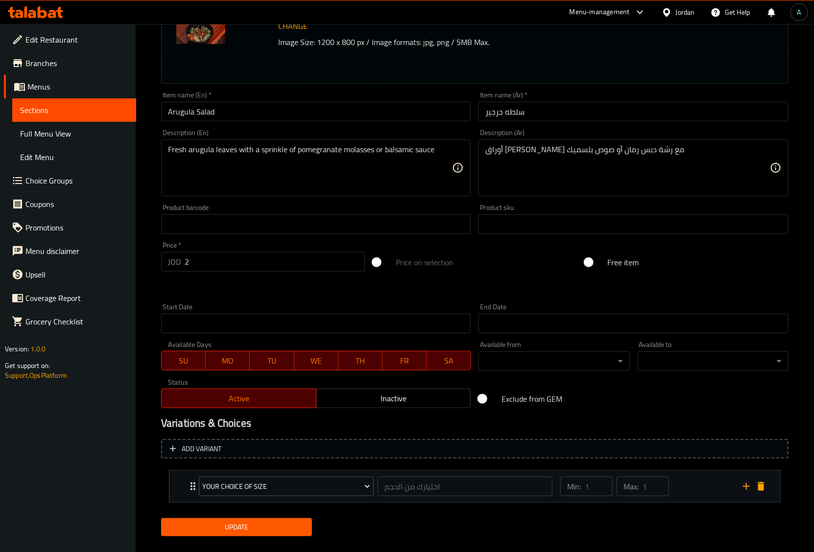
click at [769, 485] on div "Your Choice of Size اختيارك من الحجم ​ Min: 1 ​ Max: 1 ​" at bounding box center [474, 486] width 611 height 31
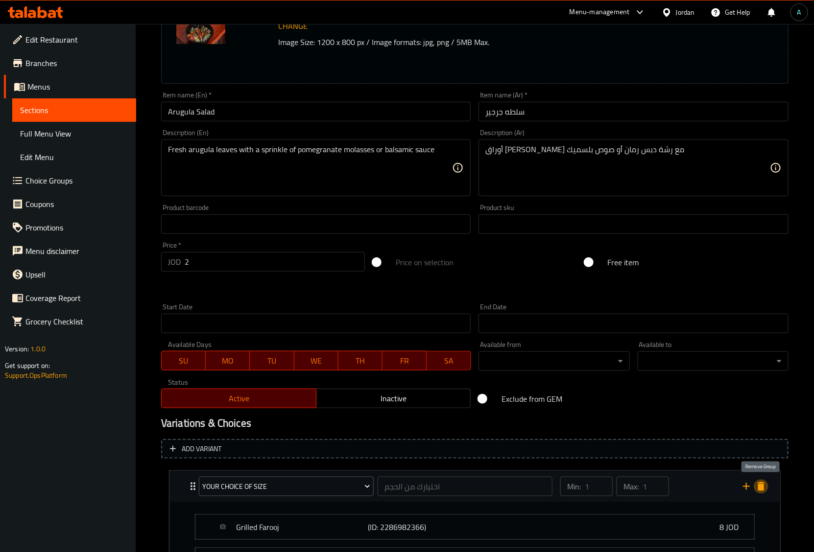
click at [764, 485] on icon "delete" at bounding box center [761, 486] width 7 height 9
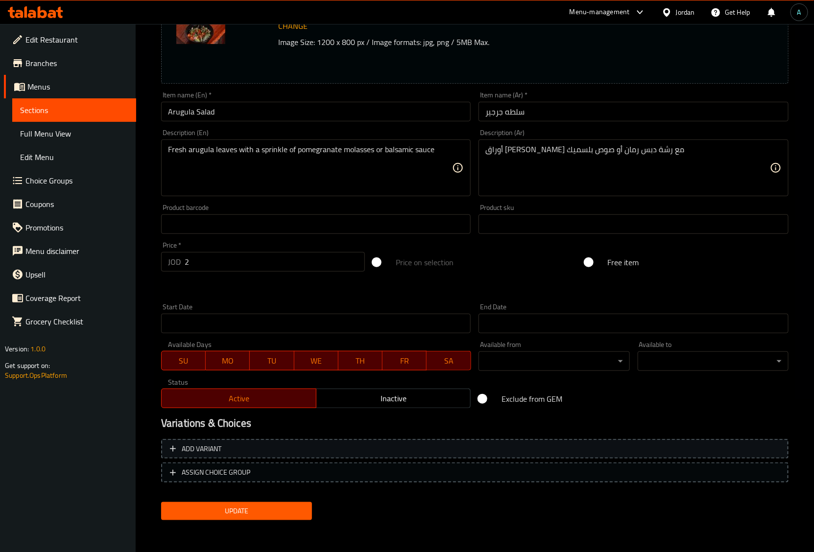
click at [214, 450] on span "Add variant" at bounding box center [202, 449] width 40 height 12
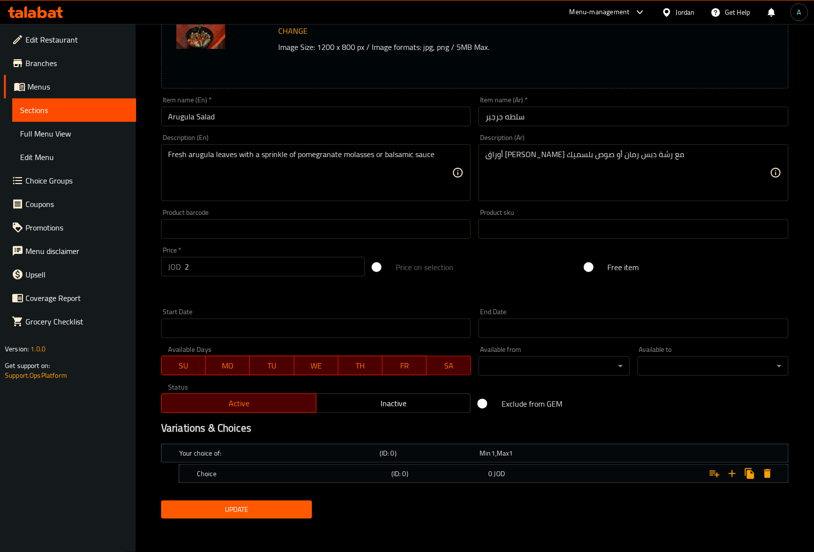
scroll to position [147, 0]
click at [263, 474] on h5 "Choice" at bounding box center [292, 474] width 191 height 10
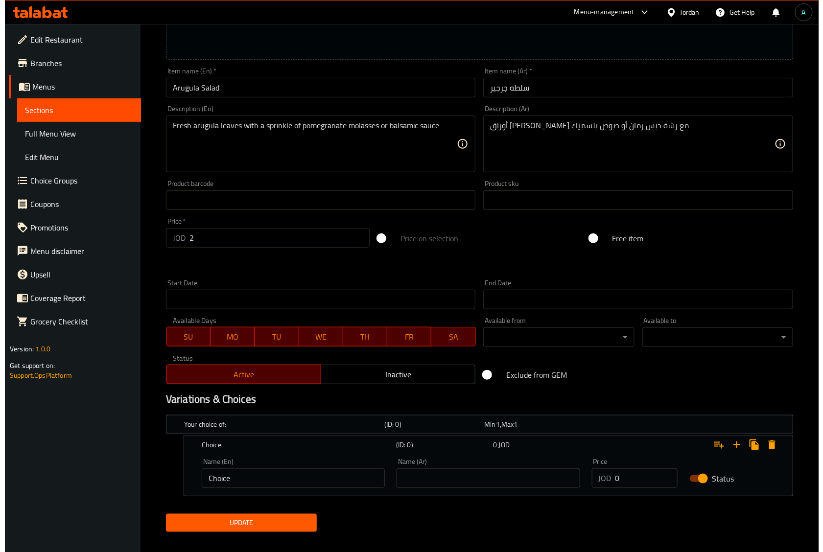
scroll to position [190, 0]
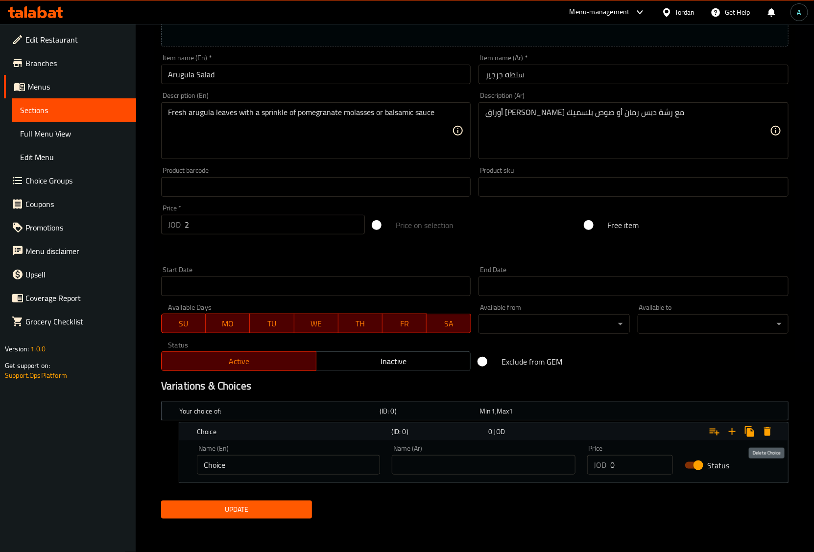
click at [765, 435] on icon "Expand" at bounding box center [767, 432] width 7 height 9
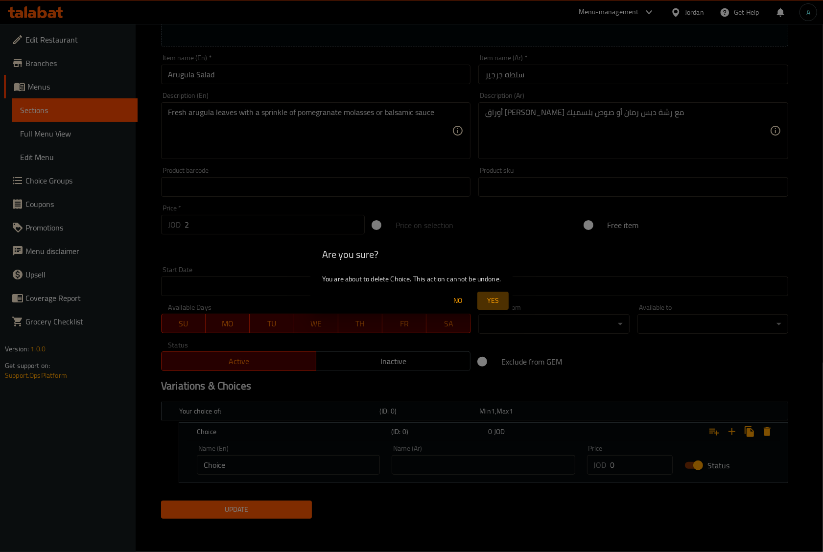
click at [494, 302] on span "Yes" at bounding box center [493, 301] width 24 height 12
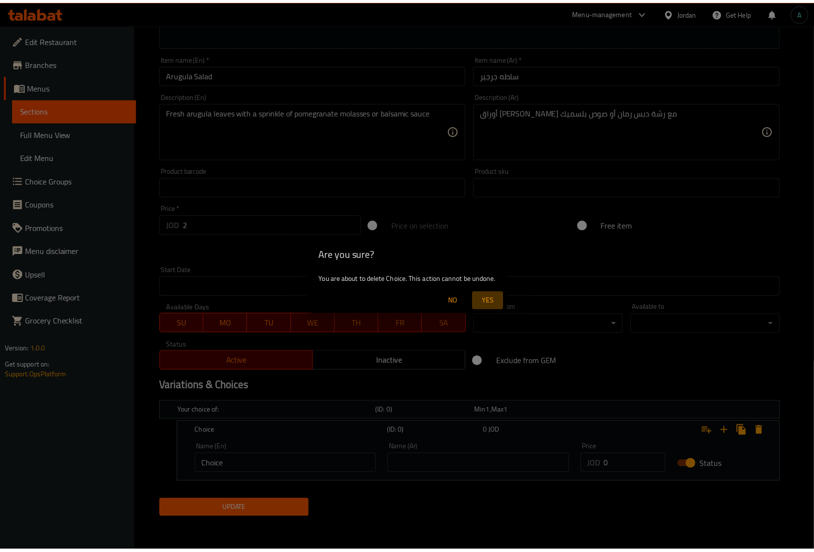
scroll to position [152, 0]
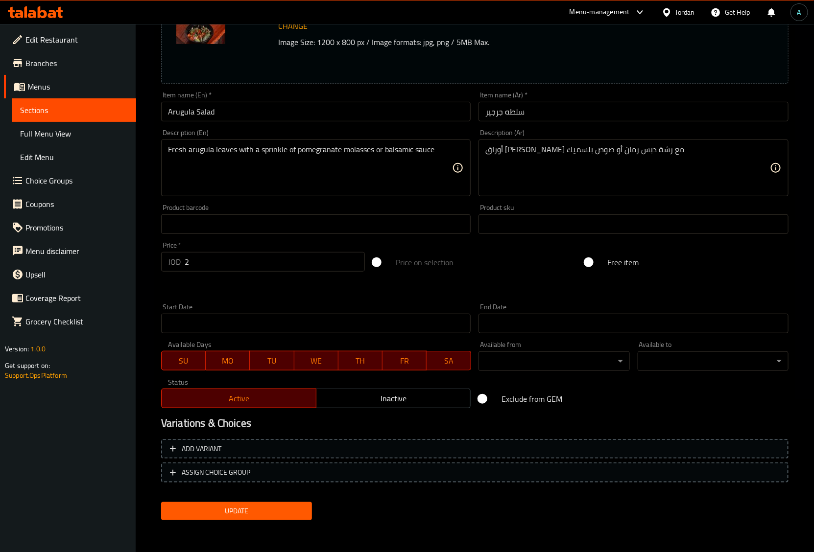
click at [64, 186] on span "Choice Groups" at bounding box center [76, 181] width 103 height 12
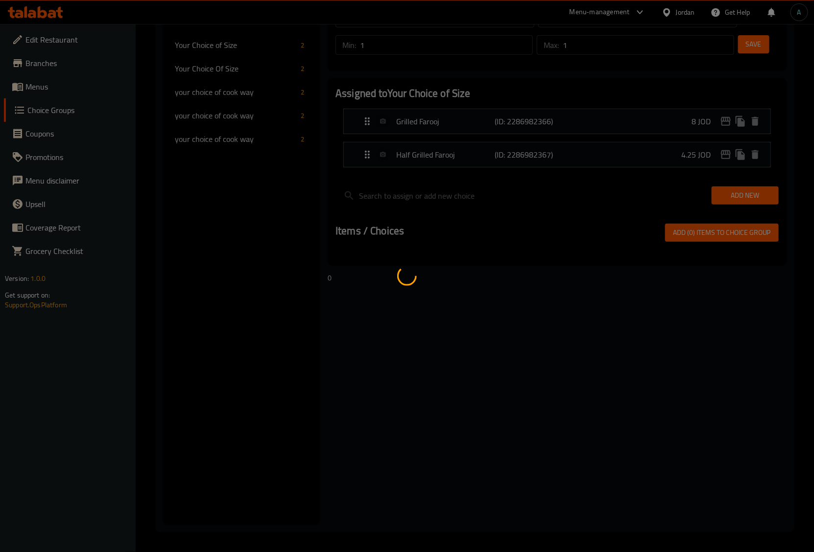
scroll to position [139, 0]
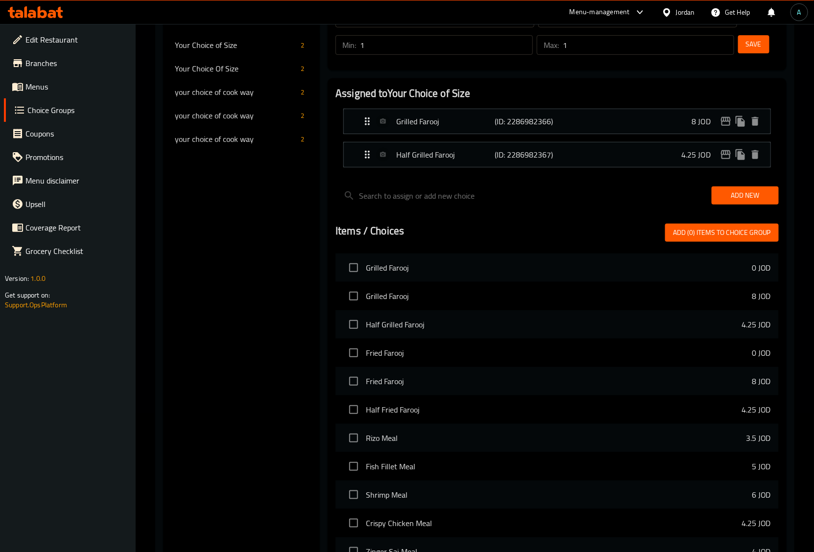
click at [493, 216] on div at bounding box center [557, 212] width 443 height 8
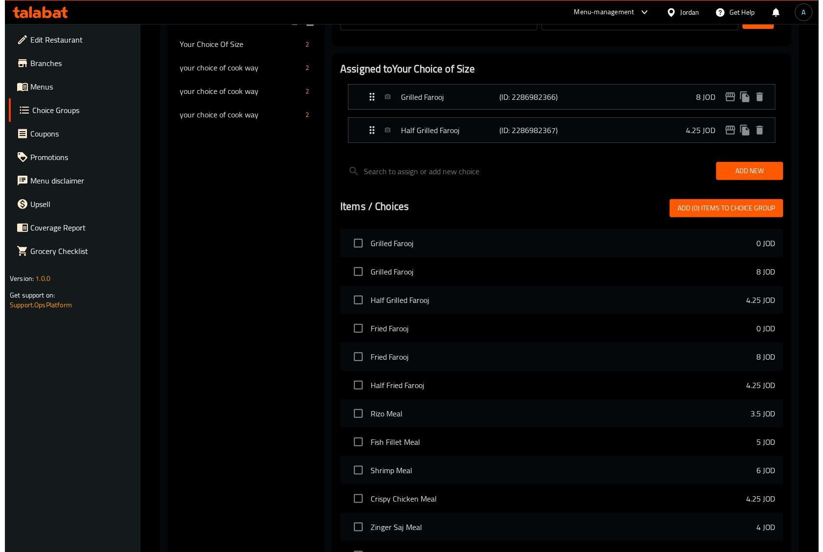
scroll to position [0, 0]
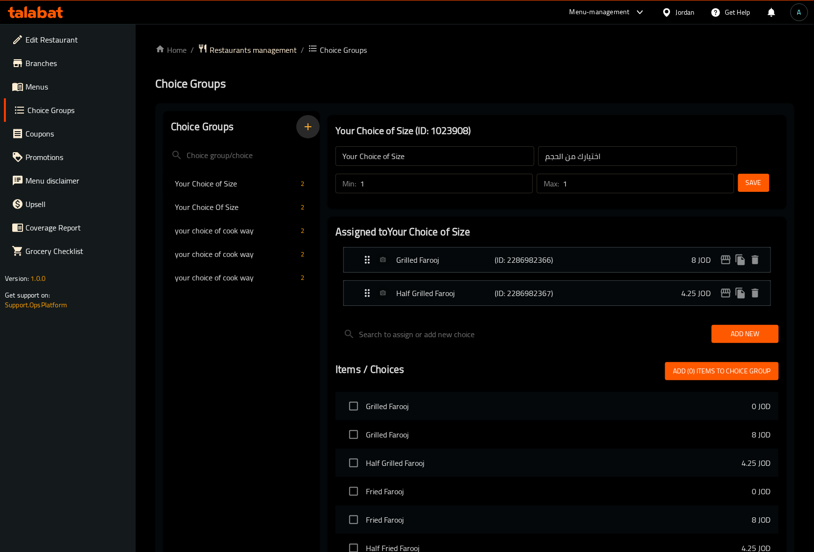
click at [312, 125] on icon "button" at bounding box center [308, 127] width 12 height 12
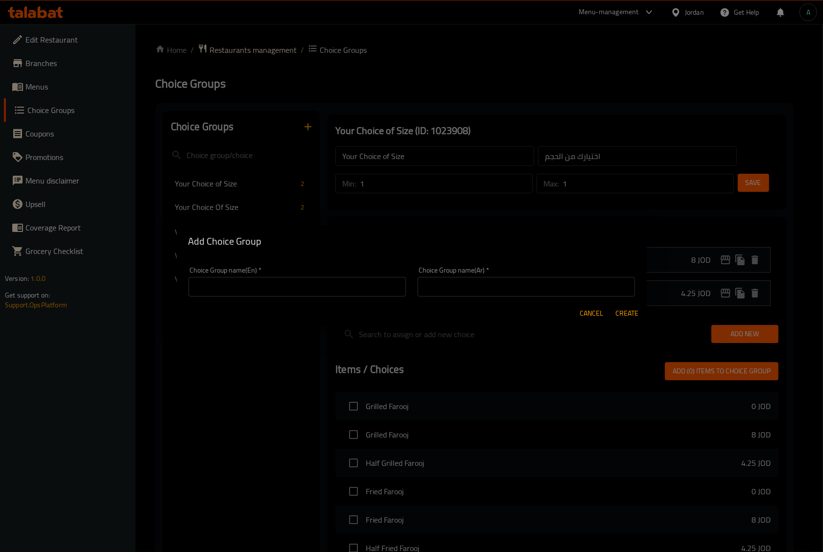
click at [266, 281] on input "text" at bounding box center [297, 287] width 217 height 20
type input "your choice of :"
drag, startPoint x: 506, startPoint y: 297, endPoint x: 501, endPoint y: 290, distance: 8.8
click at [505, 295] on div "Choice Group name(Ar)   * Choice Group name(Ar) *" at bounding box center [526, 282] width 229 height 42
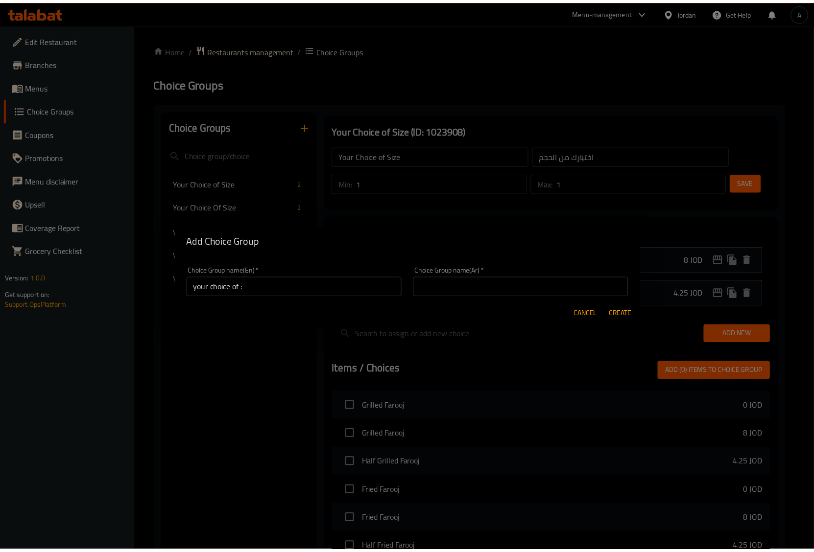
scroll to position [2, 0]
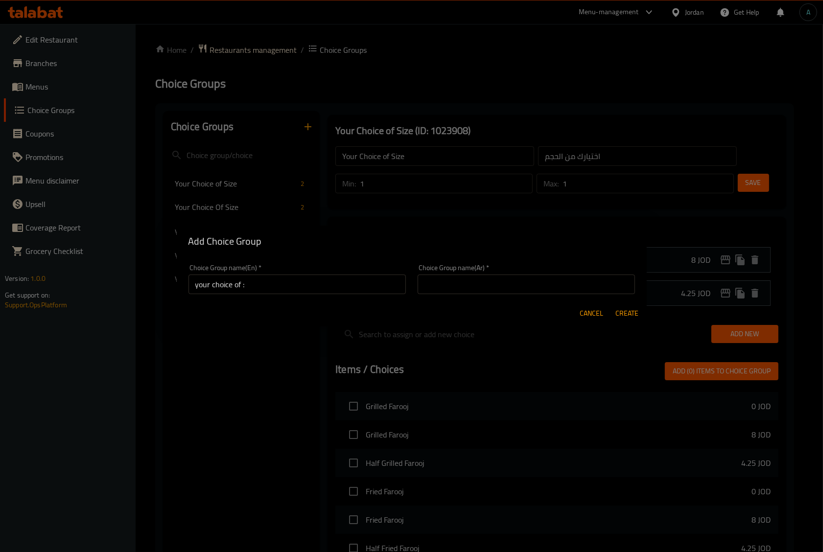
click at [501, 290] on input "text" at bounding box center [526, 285] width 217 height 20
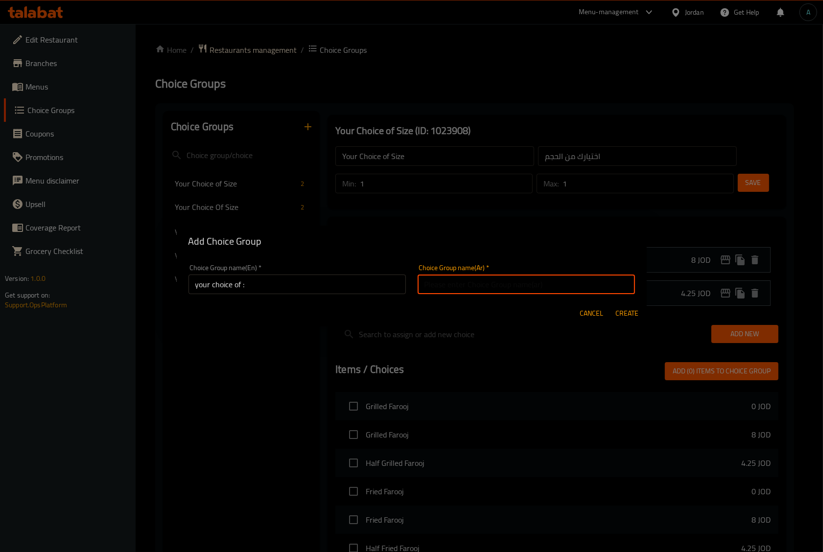
type input "إختيارك من:"
click at [623, 317] on span "Create" at bounding box center [628, 314] width 24 height 12
type input "your choice of :"
type input "إختيارك من:"
type input "0"
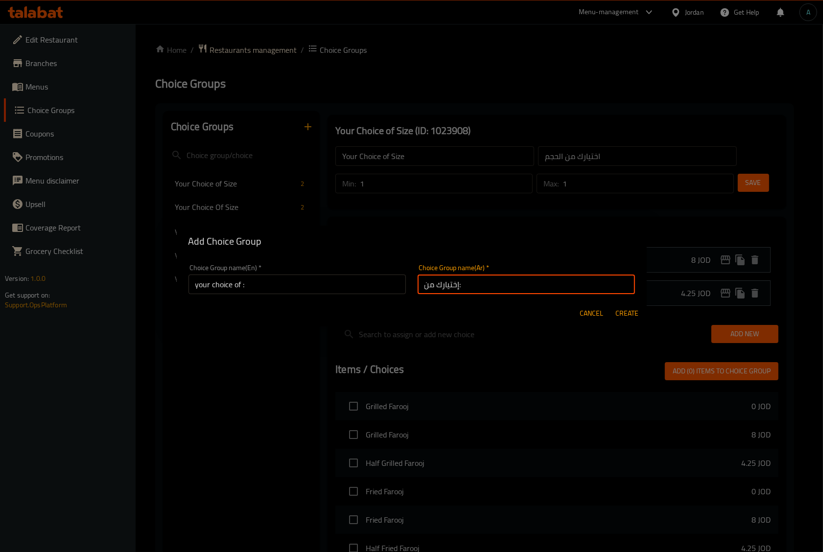
type input "0"
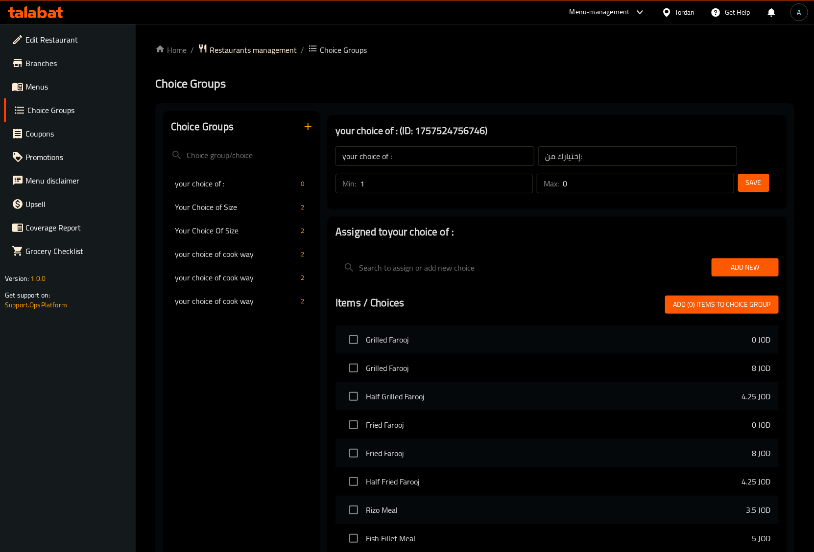
type input "1"
click at [520, 180] on input "1" at bounding box center [446, 184] width 173 height 20
type input "1"
click at [721, 180] on input "1" at bounding box center [648, 184] width 171 height 20
click at [747, 263] on span "Add New" at bounding box center [745, 268] width 51 height 12
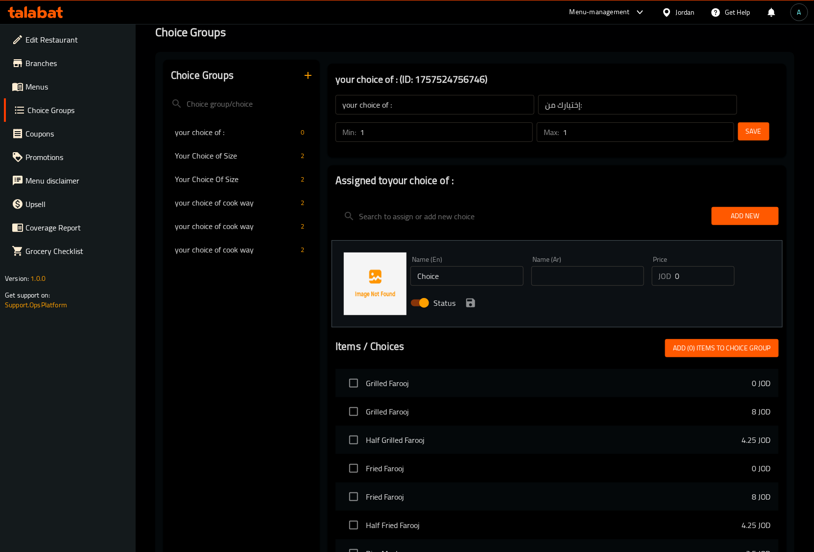
scroll to position [122, 0]
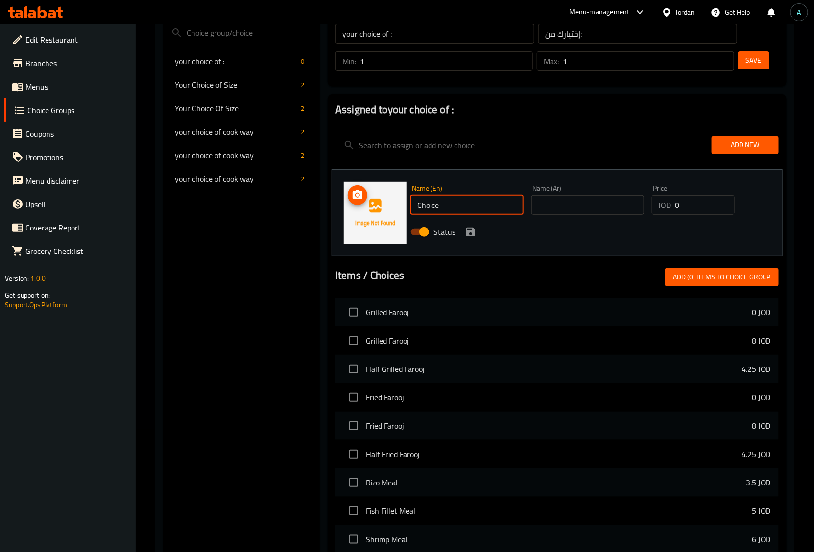
drag, startPoint x: 466, startPoint y: 197, endPoint x: 390, endPoint y: 209, distance: 77.2
click at [390, 209] on div "Name (En) Choice Name (En) Name (Ar) Name (Ar) Price JOD 0 Price Status" at bounding box center [557, 212] width 451 height 87
type input "Pome"
type input "Pomegranate molasses"
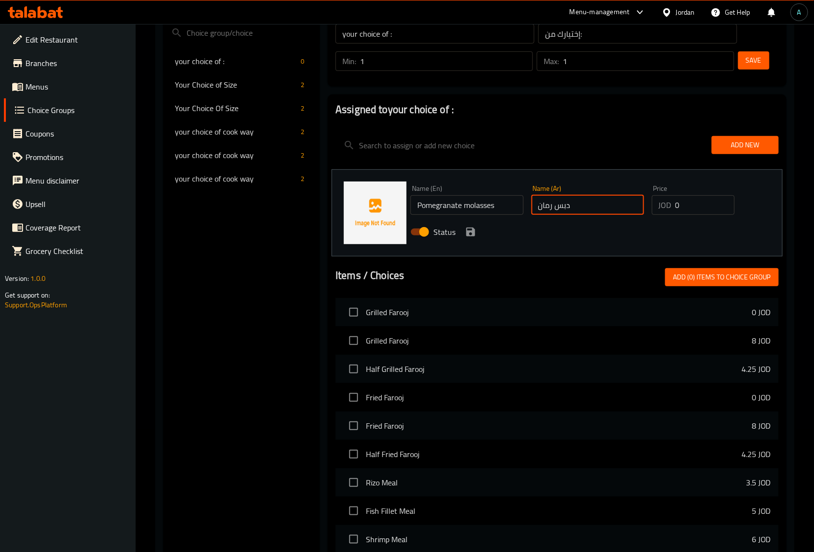
type input "دبس رمان"
click at [474, 226] on icon "save" at bounding box center [471, 232] width 12 height 12
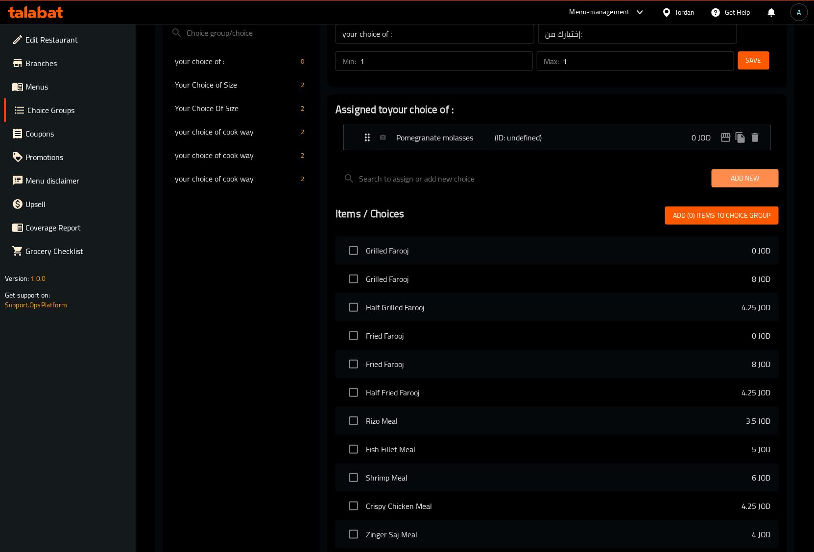
click at [728, 181] on span "Add New" at bounding box center [745, 178] width 51 height 12
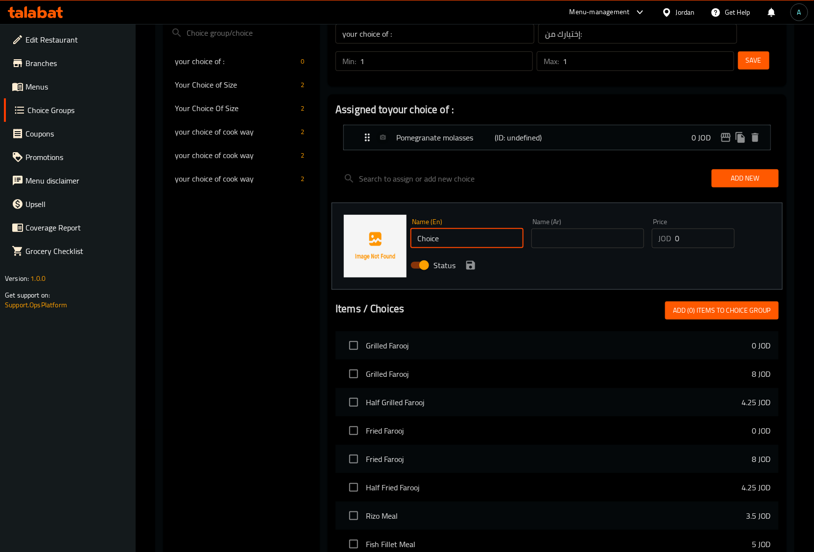
drag, startPoint x: 471, startPoint y: 241, endPoint x: 307, endPoint y: 256, distance: 165.2
click at [307, 256] on div "Choice Groups your choice of : 0 Your Choice of Size 2 Your Choice Of Size 2 yo…" at bounding box center [476, 364] width 627 height 751
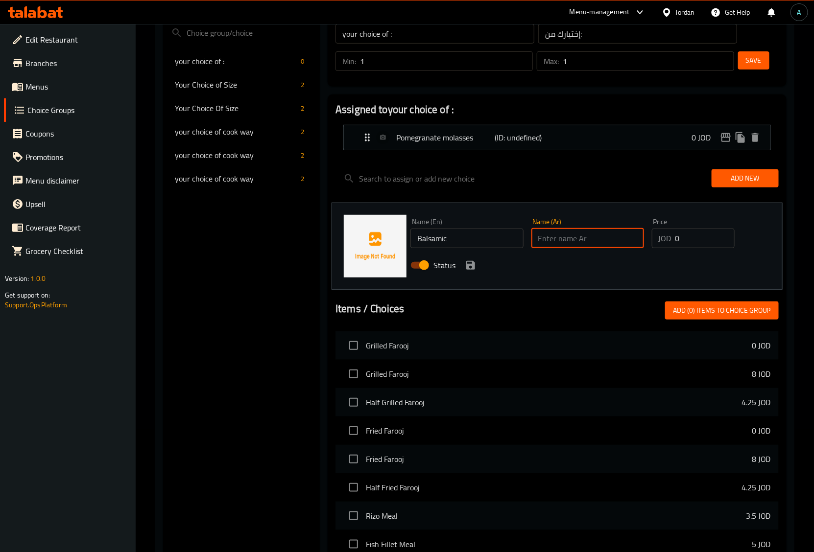
click at [479, 241] on input "Balsamic" at bounding box center [466, 239] width 113 height 20
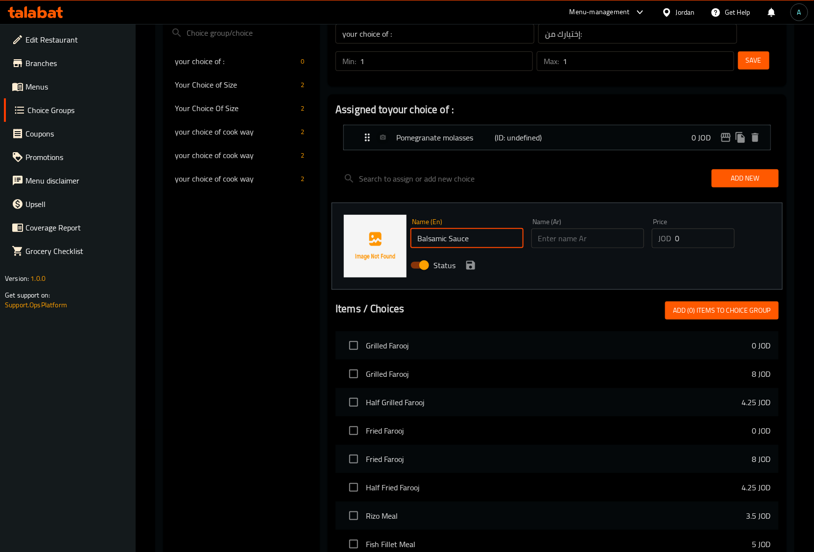
type input "Balsamic Sauce"
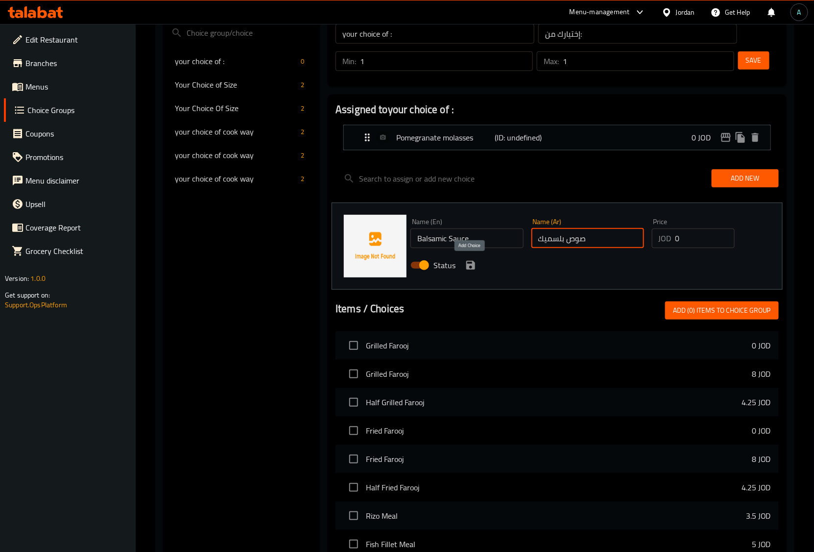
type input "صوص بلسميك"
click at [469, 271] on icon "save" at bounding box center [471, 266] width 12 height 12
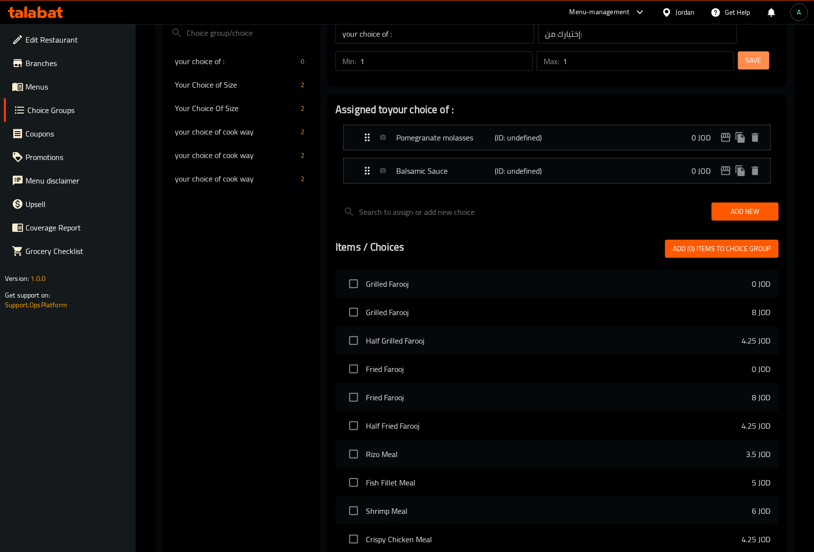
click at [756, 59] on span "Save" at bounding box center [754, 60] width 16 height 12
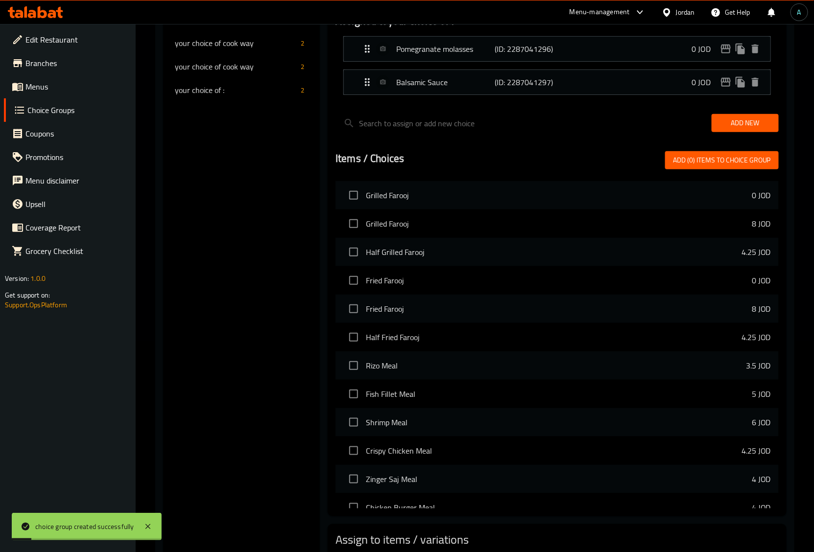
scroll to position [275, 0]
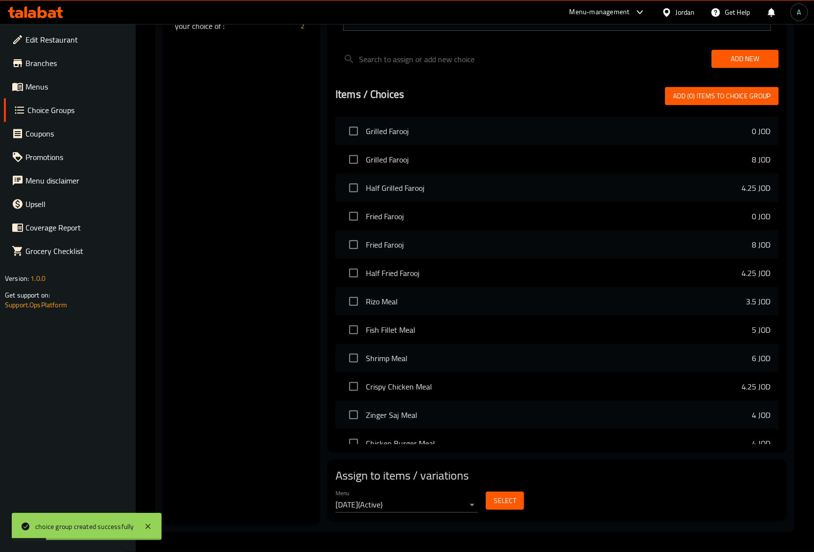
click at [501, 501] on span "Select" at bounding box center [505, 501] width 23 height 12
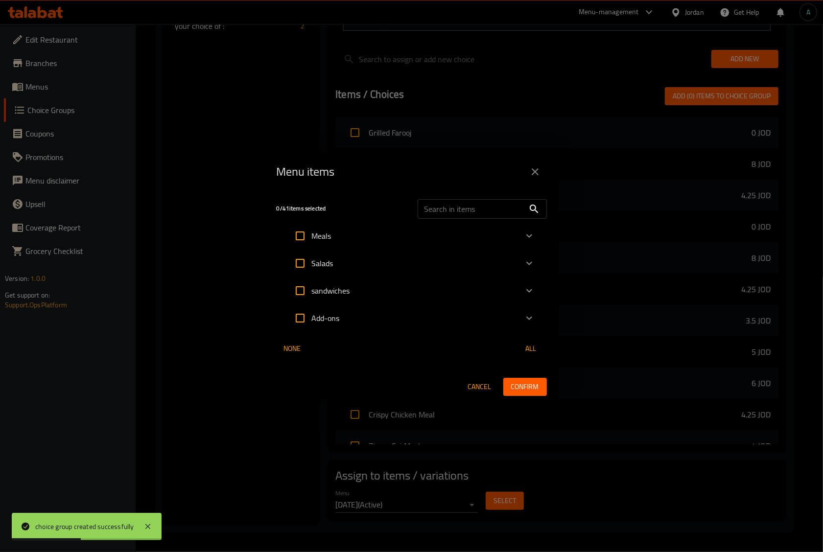
click at [532, 260] on icon "Expand" at bounding box center [530, 264] width 12 height 12
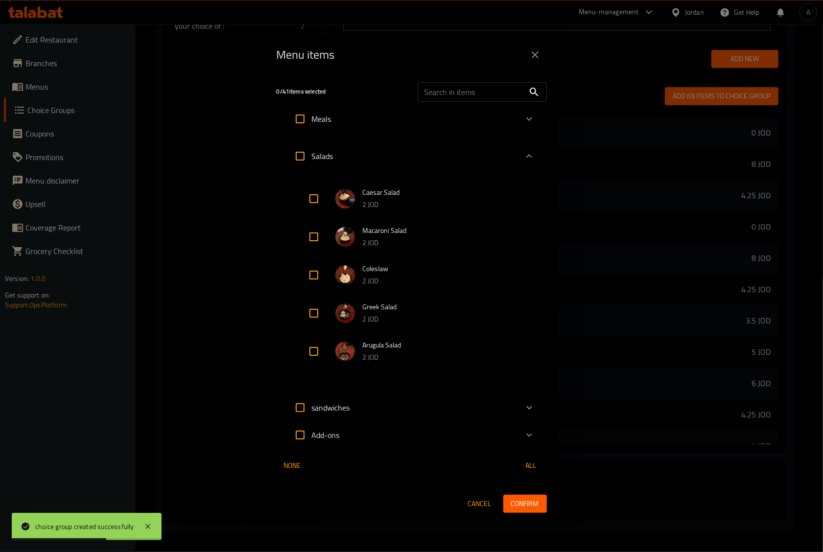
click at [313, 353] on input "Expand" at bounding box center [314, 352] width 24 height 24
checkbox input "true"
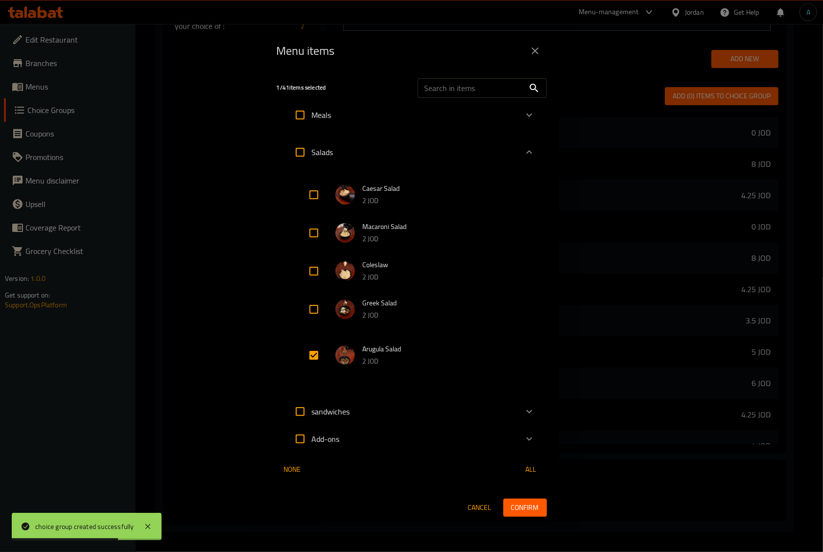
click at [516, 503] on span "Confirm" at bounding box center [525, 508] width 28 height 12
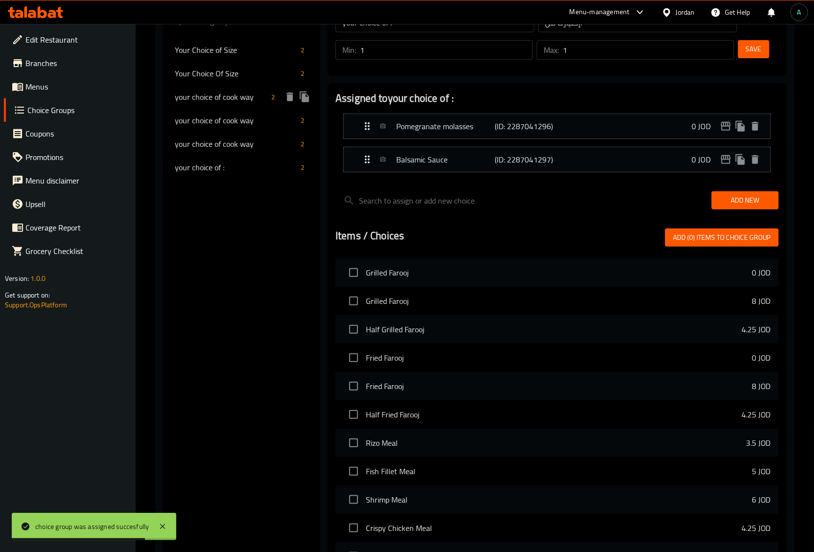
scroll to position [0, 0]
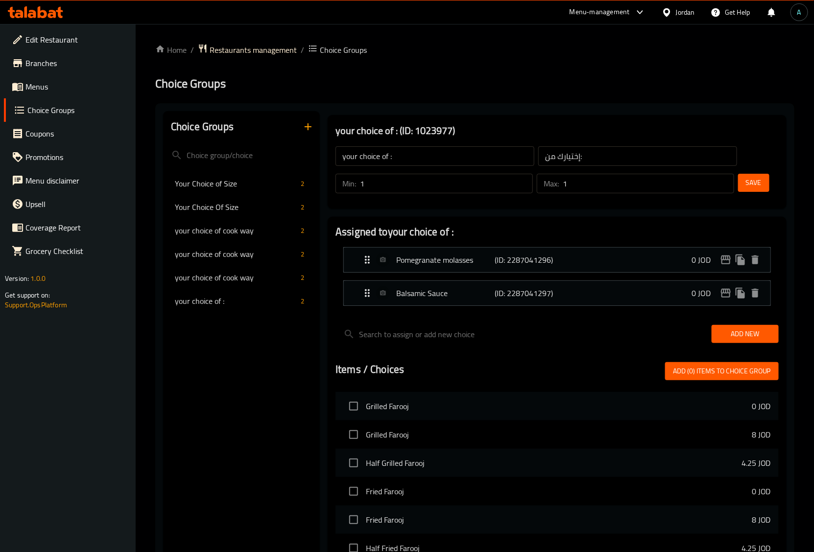
click at [308, 133] on button "button" at bounding box center [308, 127] width 24 height 24
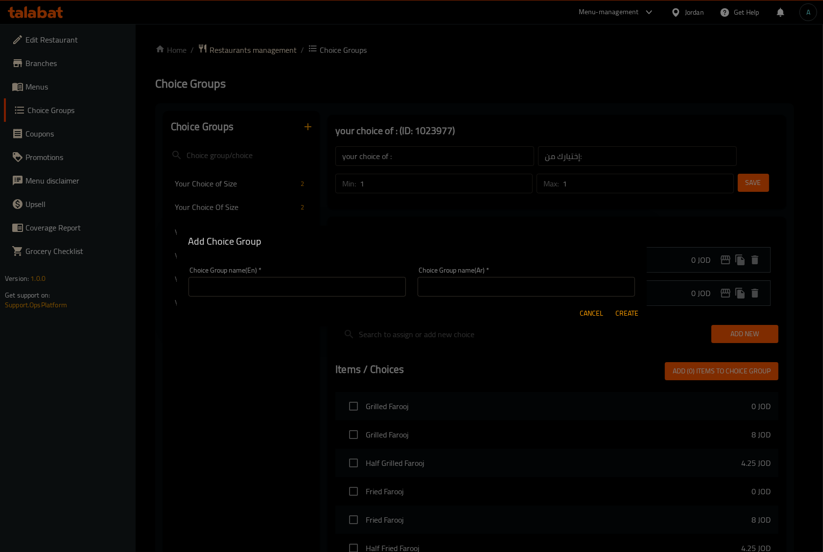
click at [299, 275] on div "Choice Group name(En)   * Choice Group name(En) *" at bounding box center [297, 282] width 217 height 30
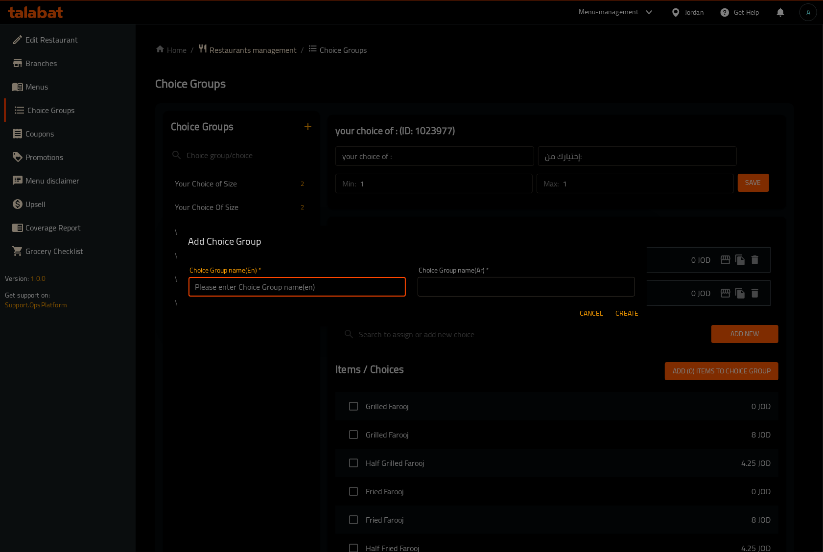
click at [301, 282] on input "text" at bounding box center [297, 287] width 217 height 20
type input "your choice of :"
drag, startPoint x: 490, startPoint y: 283, endPoint x: 488, endPoint y: 297, distance: 13.9
click at [490, 286] on input "text" at bounding box center [526, 287] width 217 height 20
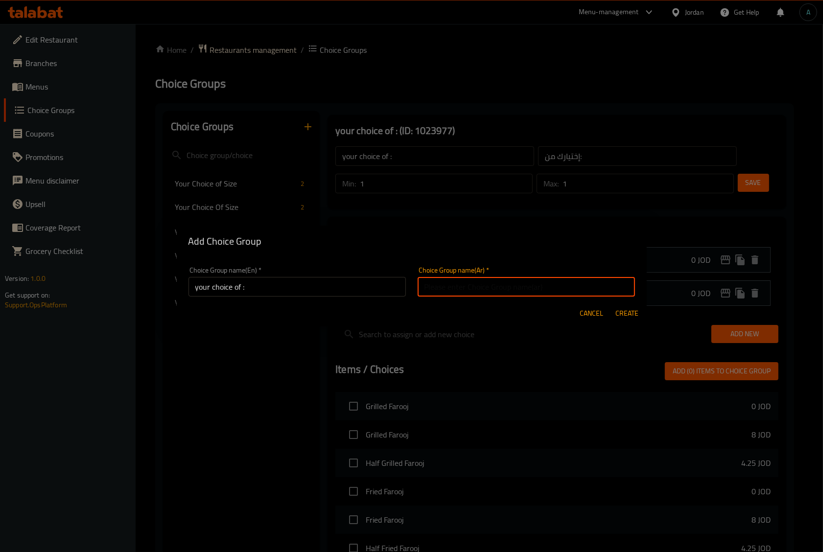
type input "إختيارك من:"
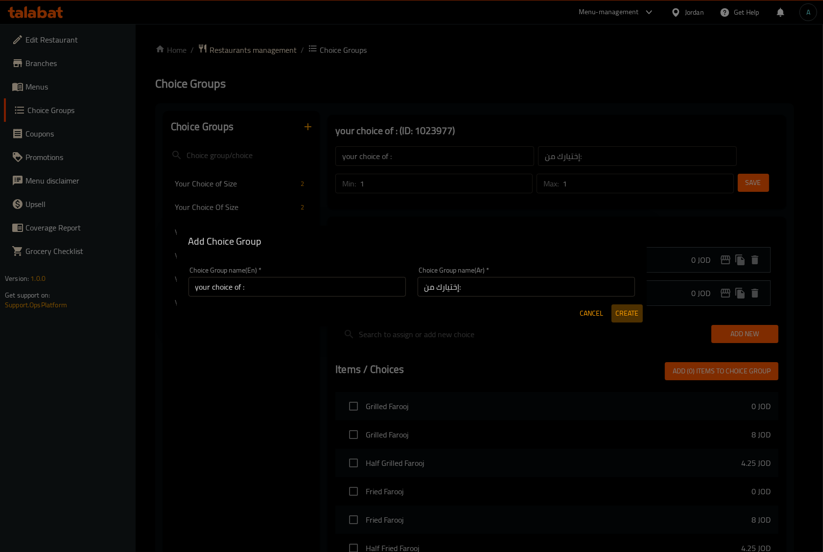
click at [621, 315] on span "Create" at bounding box center [628, 314] width 24 height 12
type input "your choice of :"
type input "0"
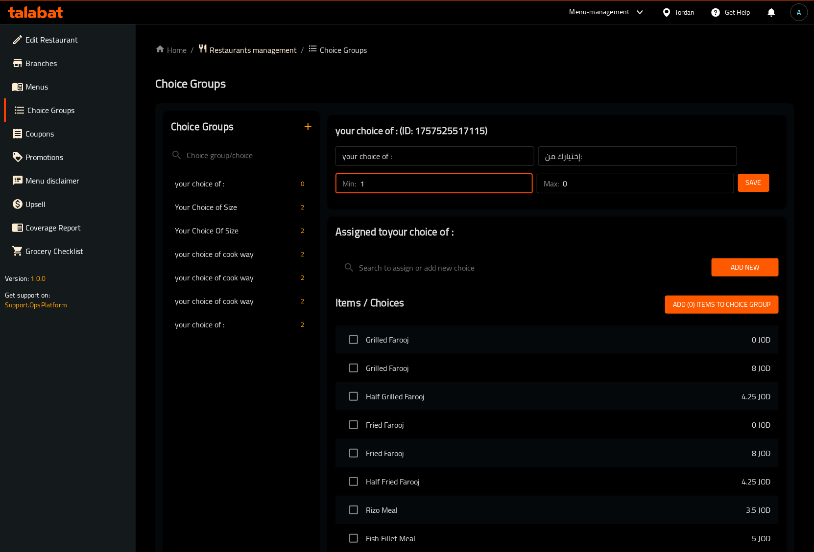
type input "1"
click at [522, 180] on input "1" at bounding box center [446, 184] width 173 height 20
type input "1"
click at [723, 177] on input "1" at bounding box center [648, 184] width 171 height 20
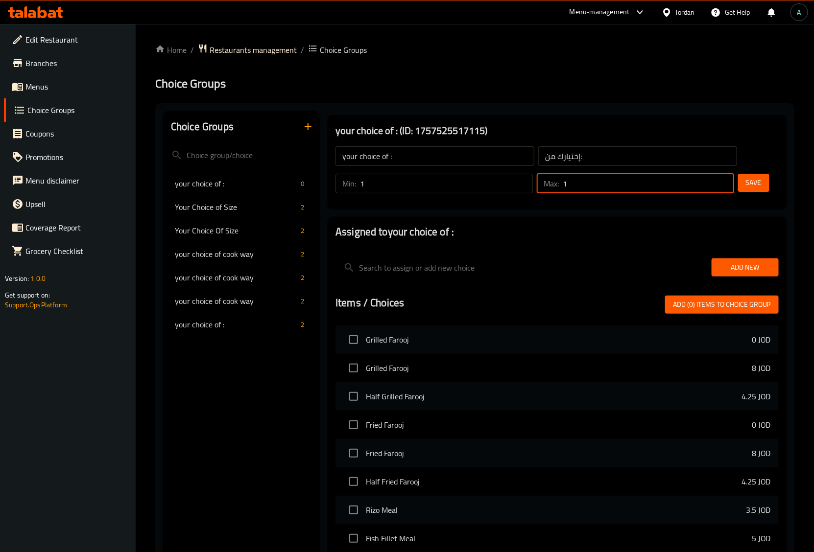
click at [749, 180] on span "Save" at bounding box center [754, 183] width 16 height 12
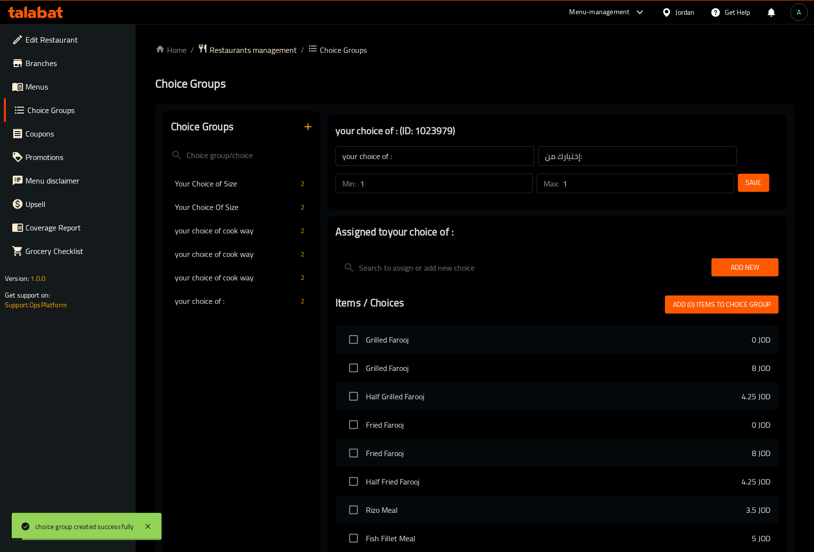
click at [745, 266] on span "Add New" at bounding box center [745, 268] width 51 height 12
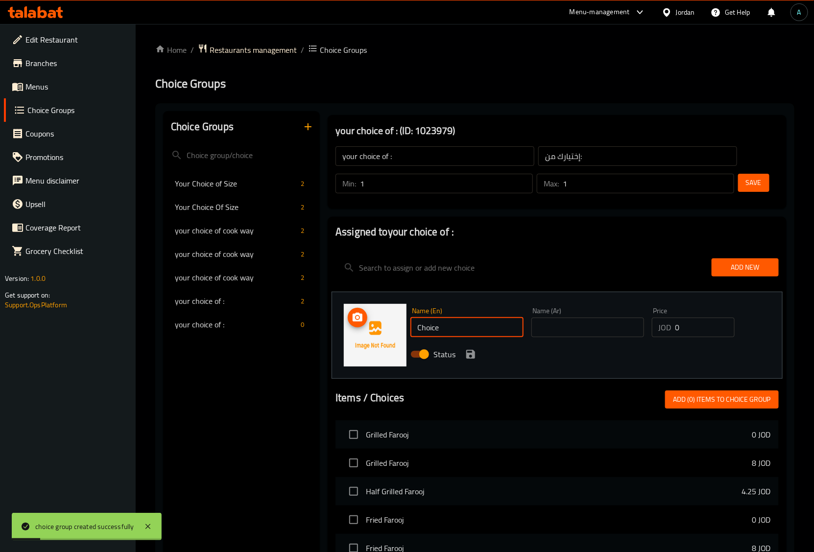
click at [295, 332] on div "Choice Groups Your Choice of Size 2 Your Choice Of Size 2 your choice of cook w…" at bounding box center [476, 470] width 627 height 718
type input "Creamy Cheese"
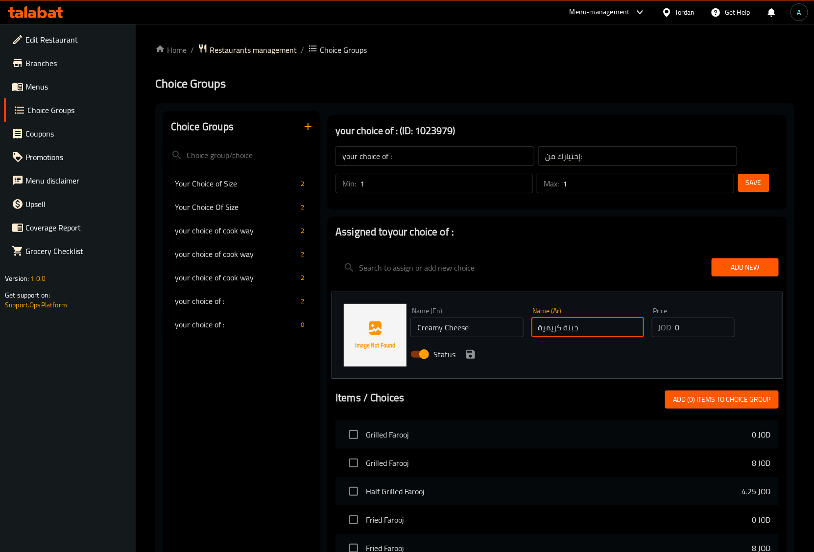
type input "جبنة كريمية"
click at [470, 353] on icon "save" at bounding box center [471, 355] width 12 height 12
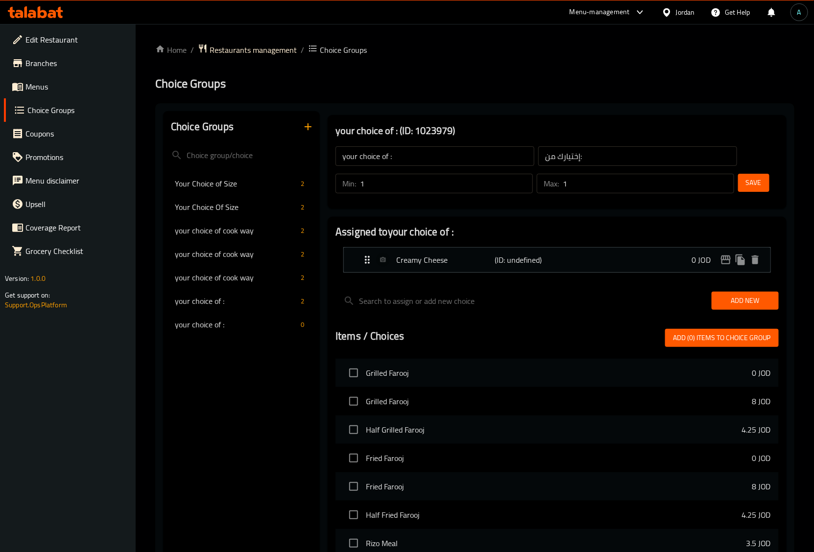
click at [738, 306] on span "Add New" at bounding box center [745, 301] width 51 height 12
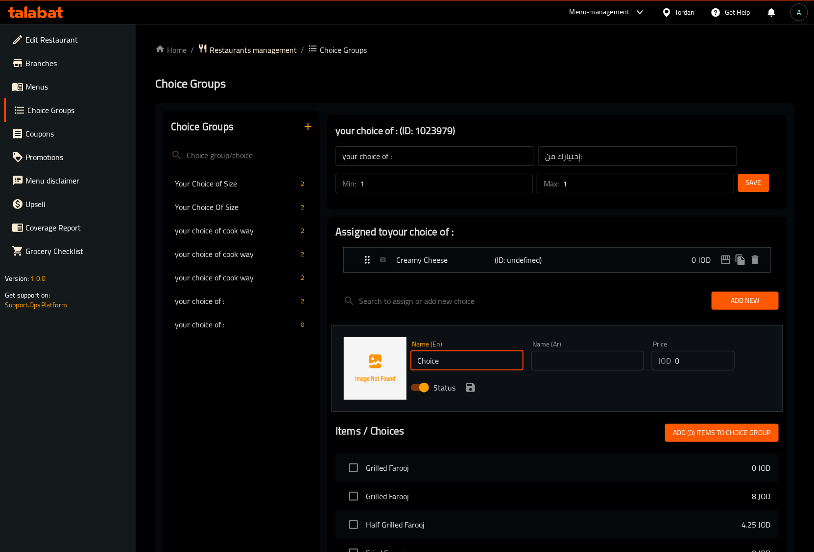
drag, startPoint x: 490, startPoint y: 361, endPoint x: 263, endPoint y: 361, distance: 227.8
click at [263, 361] on div "Choice Groups Your Choice of Size 2 Your Choice Of Size 2 your choice of cook w…" at bounding box center [476, 486] width 627 height 751
type input "Cheese Slices"
type input "شرائح جبن"
click at [472, 385] on icon "save" at bounding box center [470, 388] width 9 height 9
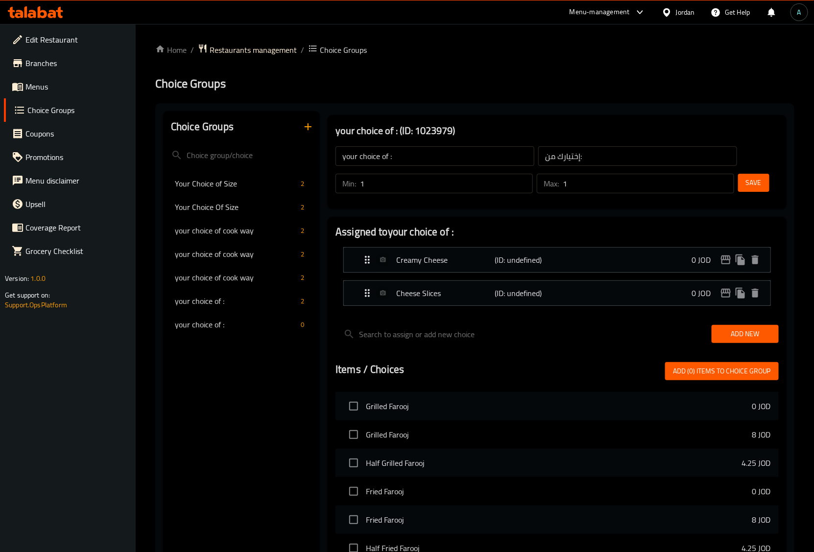
click at [752, 173] on div "Save" at bounding box center [754, 184] width 37 height 24
click at [755, 179] on span "Save" at bounding box center [754, 183] width 16 height 12
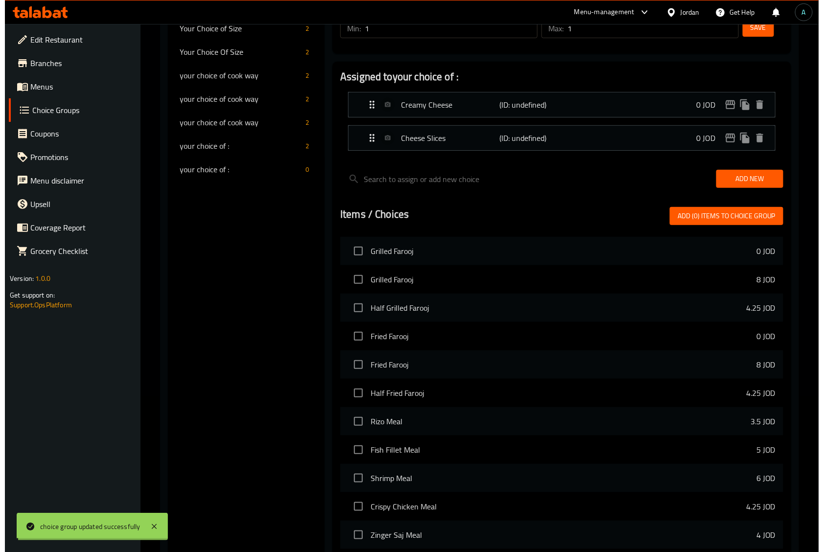
scroll to position [275, 0]
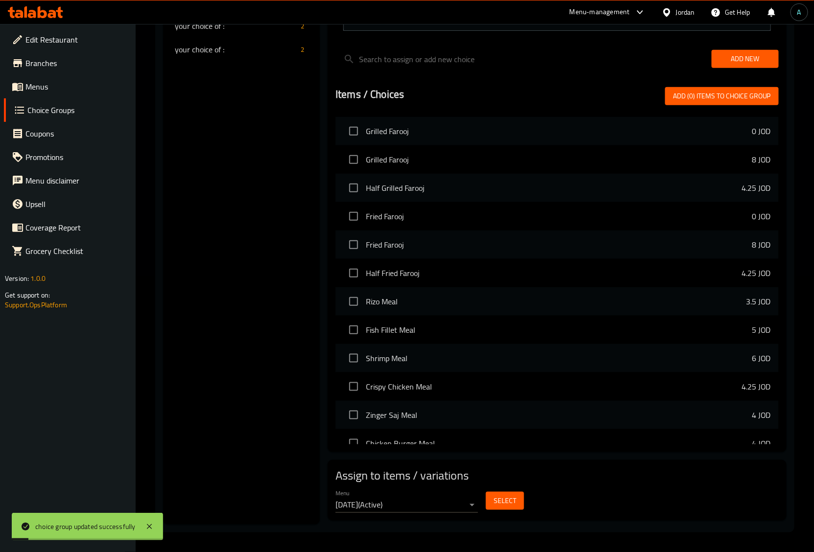
click at [503, 497] on span "Select" at bounding box center [505, 501] width 23 height 12
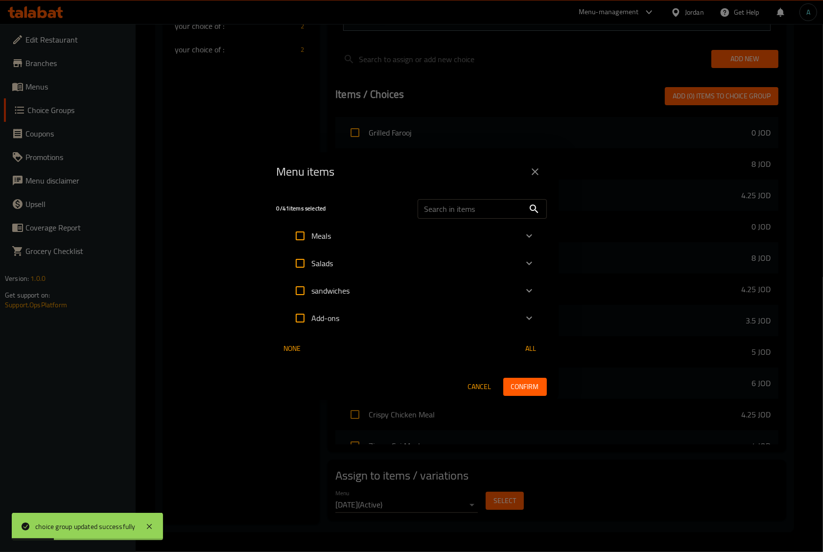
click at [529, 319] on icon "Expand" at bounding box center [530, 318] width 12 height 12
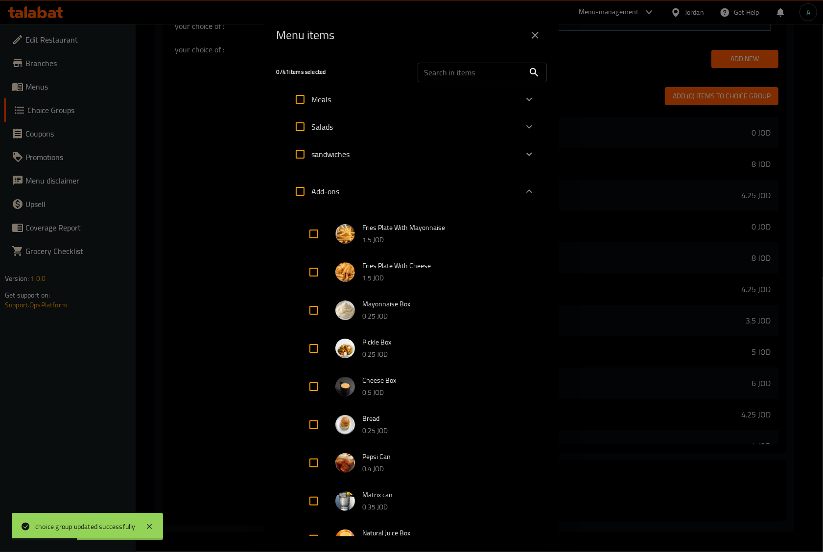
click at [412, 377] on span "Cheese Box" at bounding box center [439, 381] width 153 height 12
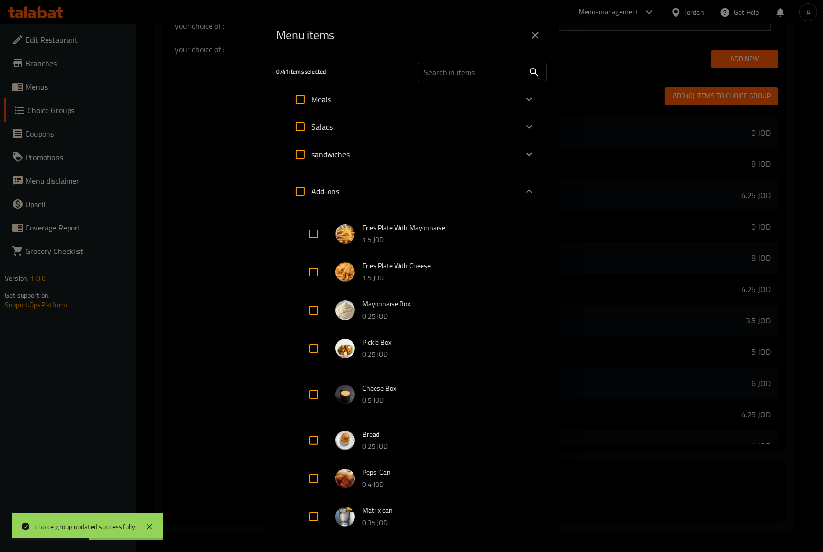
drag, startPoint x: 316, startPoint y: 393, endPoint x: 362, endPoint y: 400, distance: 46.5
click at [316, 394] on input "Expand" at bounding box center [314, 395] width 24 height 24
checkbox input "true"
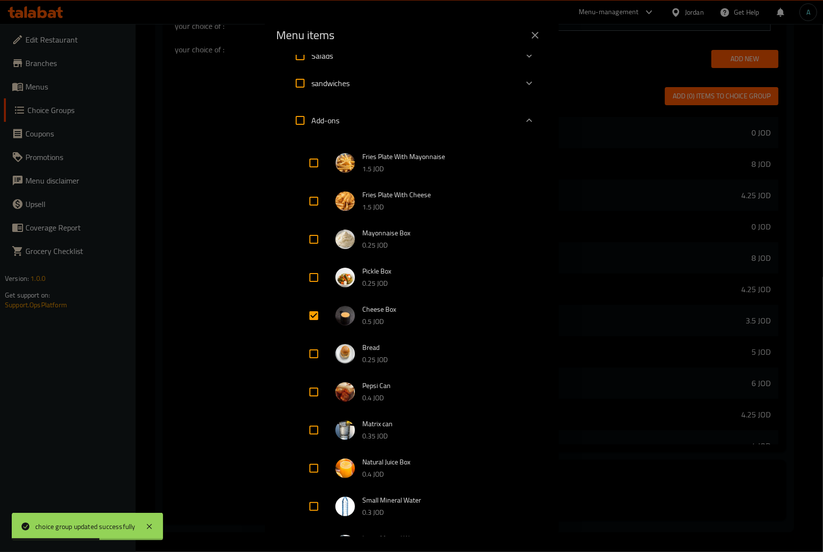
scroll to position [219, 0]
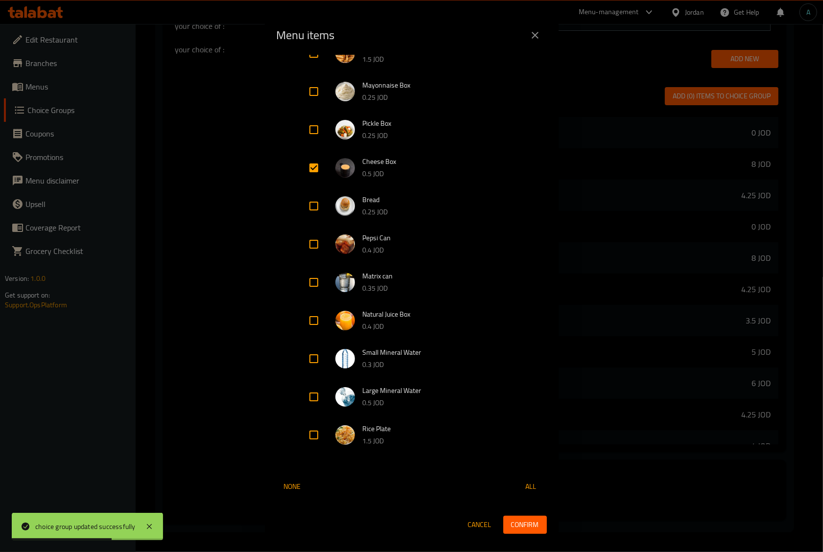
click at [534, 522] on button "Confirm" at bounding box center [526, 525] width 44 height 18
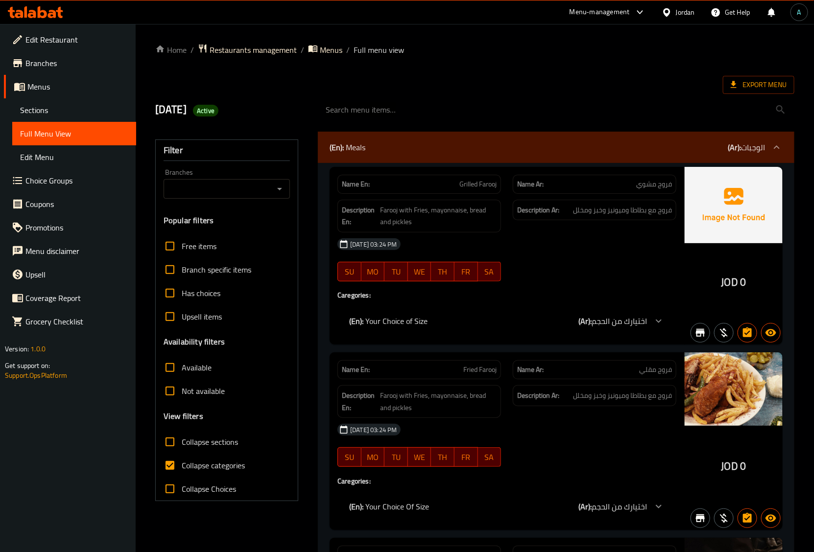
click at [204, 470] on span "Collapse categories" at bounding box center [213, 466] width 63 height 12
click at [182, 470] on input "Collapse categories" at bounding box center [170, 466] width 24 height 24
checkbox input "false"
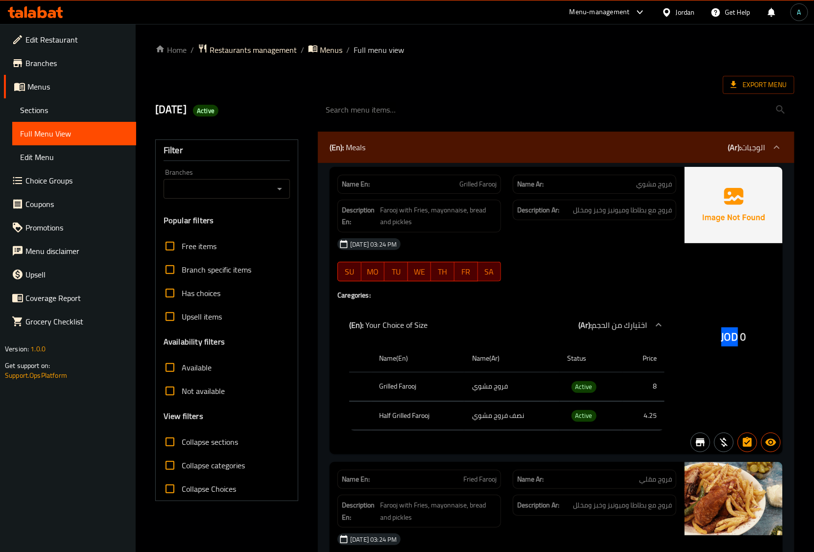
drag, startPoint x: 717, startPoint y: 336, endPoint x: 736, endPoint y: 340, distance: 20.2
click at [736, 340] on div "JOD 0" at bounding box center [734, 311] width 98 height 288
copy span "JOD"
click at [218, 114] on span "Active" at bounding box center [205, 110] width 25 height 9
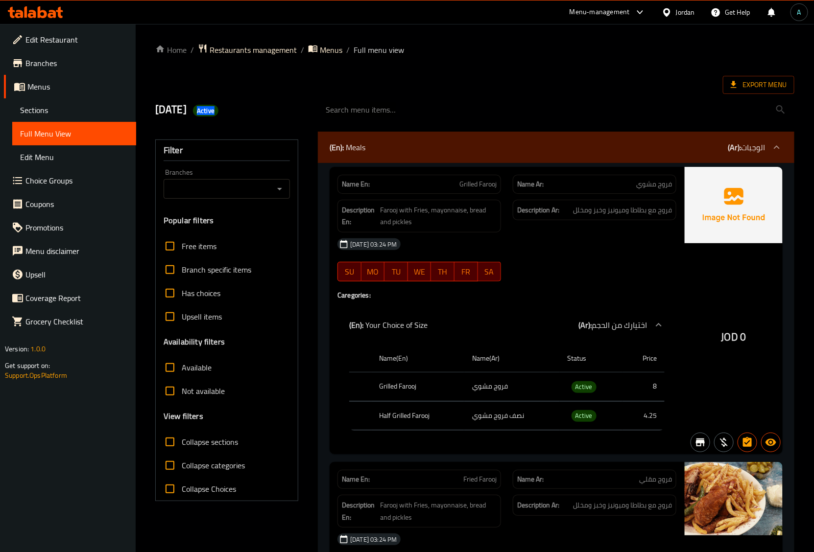
copy span "Active"
